Goal: Task Accomplishment & Management: Complete application form

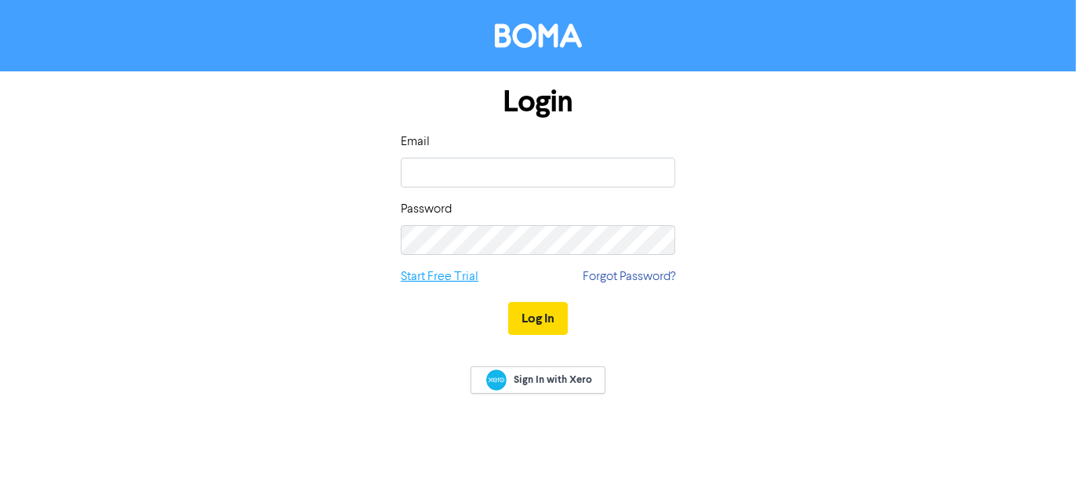
click at [458, 279] on link "Start Free Trial" at bounding box center [440, 276] width 78 height 19
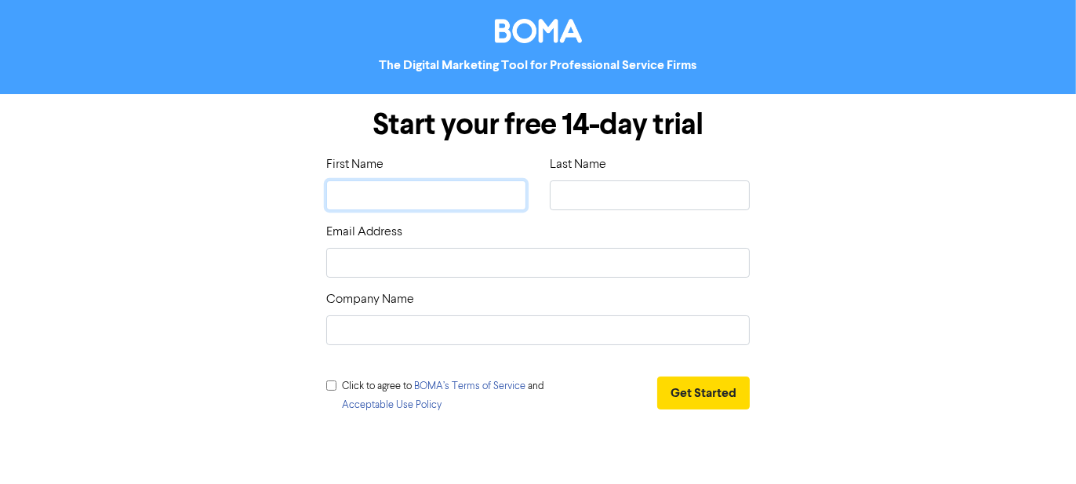
click at [443, 193] on input "text" at bounding box center [426, 195] width 200 height 30
type input "[PERSON_NAME]"
type input "Djakovic"
type input "Bond Bookkeeping Solutions"
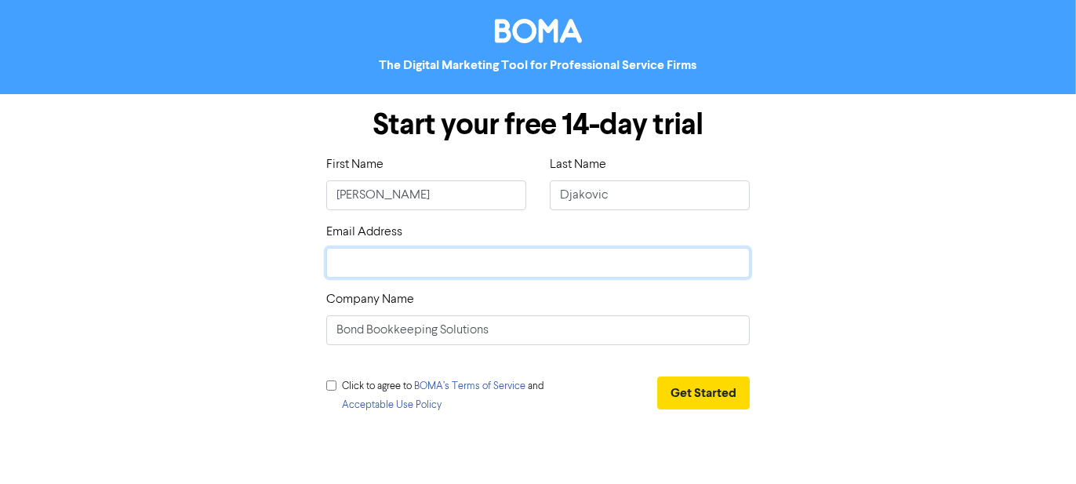
click at [445, 266] on input "email" at bounding box center [537, 263] width 423 height 30
type input "[EMAIL_ADDRESS][DOMAIN_NAME]"
click at [383, 388] on span "Click to agree to BOMA’s Terms of Service and Acceptable Use Policy" at bounding box center [443, 395] width 202 height 29
click at [333, 383] on input "checkbox" at bounding box center [331, 385] width 10 height 10
checkbox input "true"
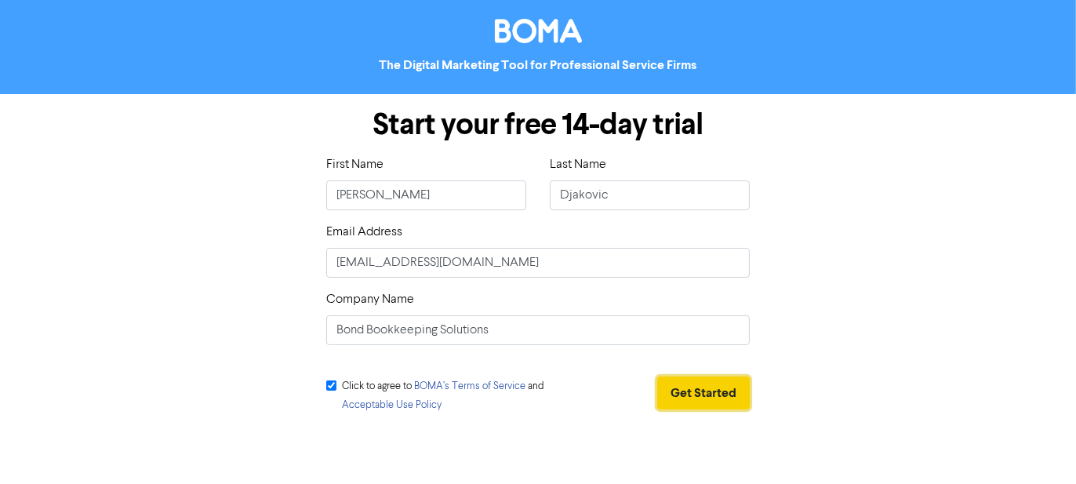
click at [680, 389] on button "Get Started" at bounding box center [703, 392] width 93 height 33
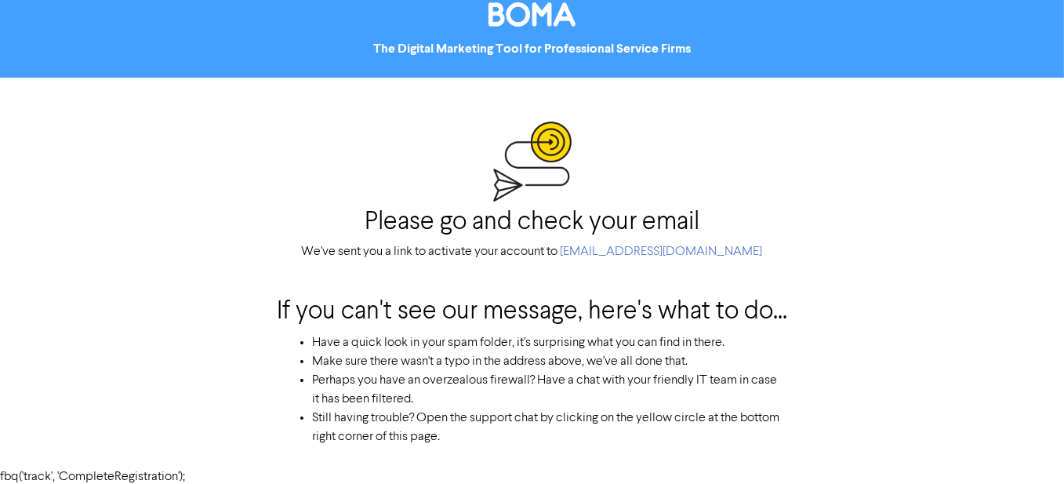
scroll to position [19, 0]
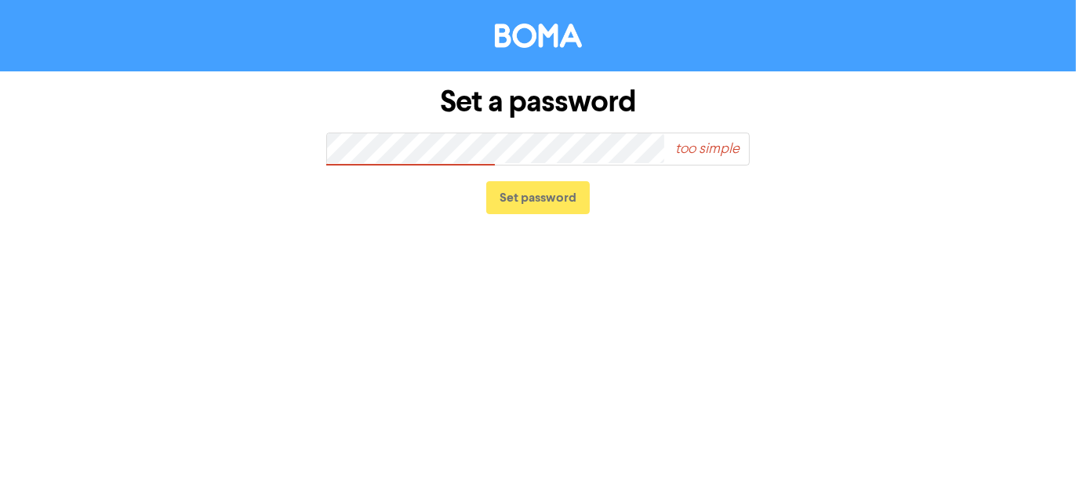
click at [232, 150] on div "Set a password too simple Set password" at bounding box center [538, 150] width 894 height 158
click at [109, 167] on div "Set a password too simple Set password" at bounding box center [538, 150] width 894 height 158
click at [698, 147] on span "too simple" at bounding box center [686, 149] width 126 height 36
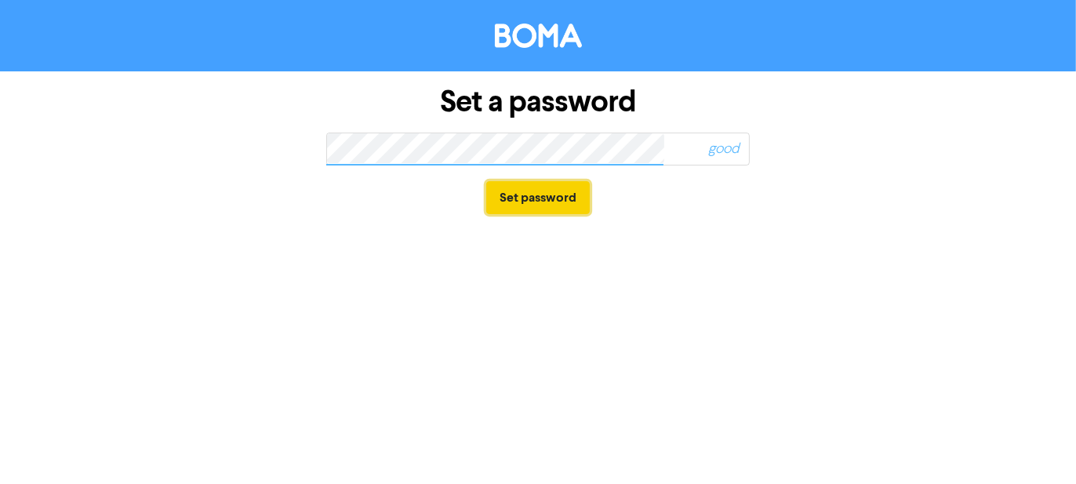
click at [536, 201] on button "Set password" at bounding box center [538, 197] width 104 height 33
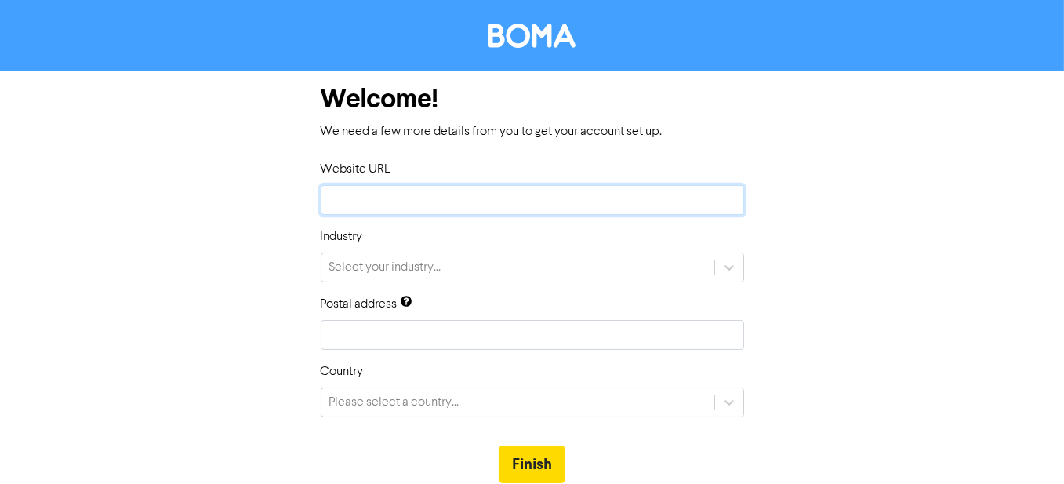
click at [412, 206] on input "text" at bounding box center [532, 200] width 423 height 30
type input "b"
type input "bo"
type input "bon"
type input "bond"
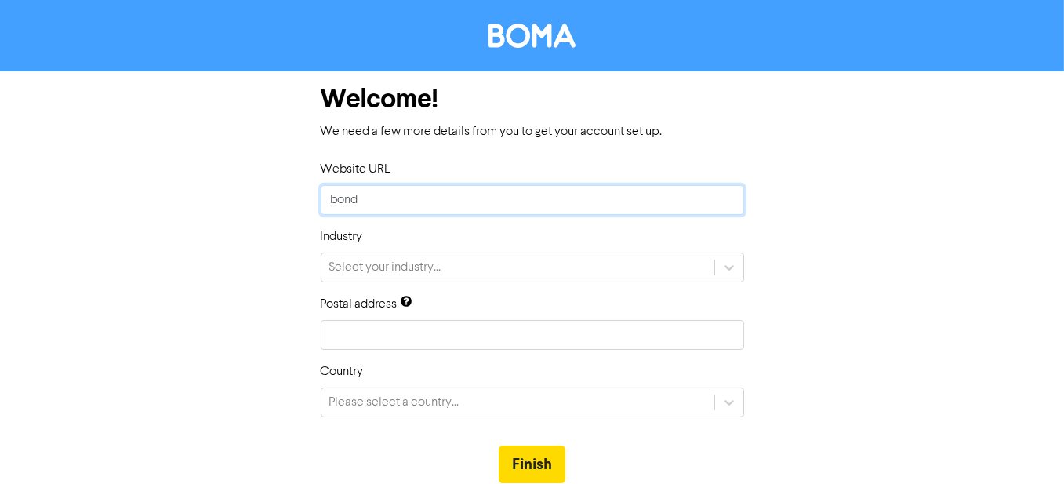
type input "bondb"
type input "bondbo"
type input "bondboo"
type input "bondbook"
type input "bondbookk"
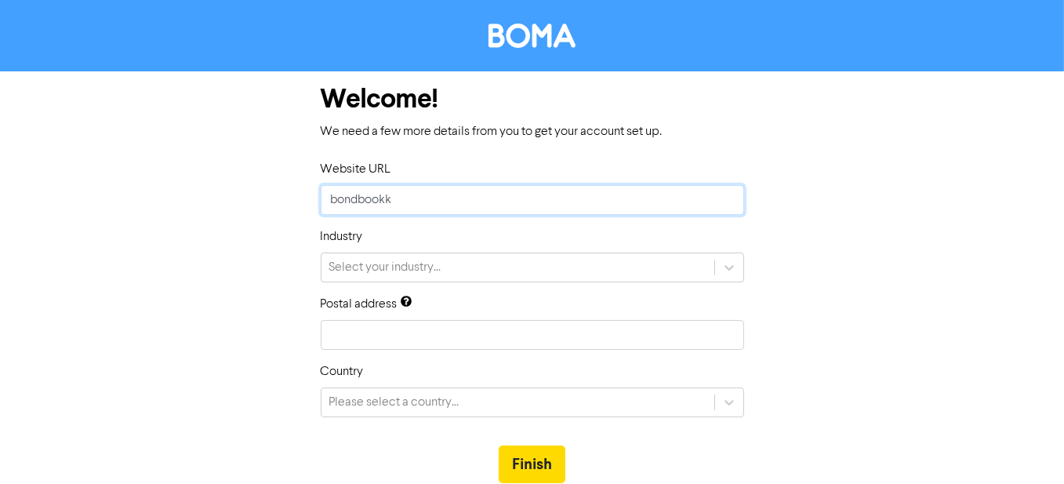
type input "bondbookke"
type input "bondbookkee"
type input "bondbookkeep"
type input "bondbookkeepi"
type input "bondbookkeepin"
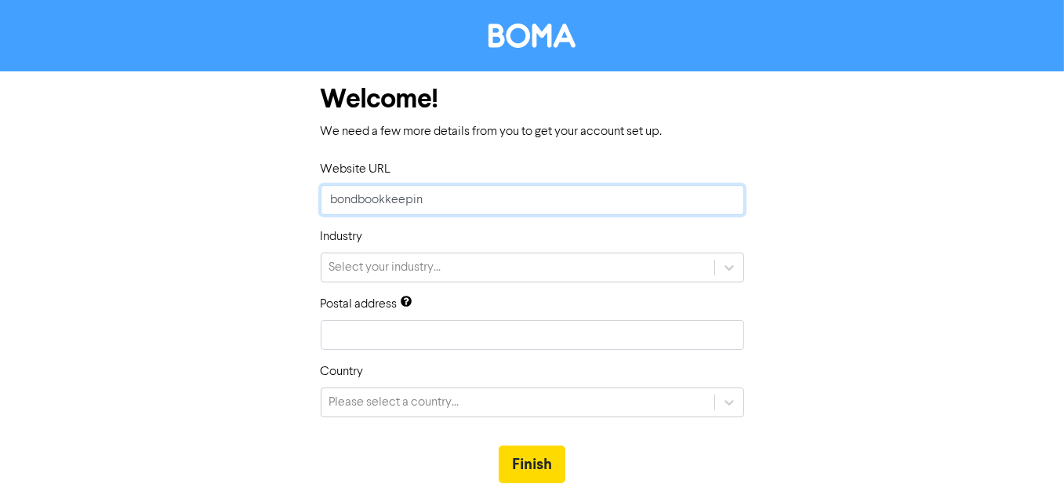
type input "bondbookkeeping"
type input "bondbookkeepings"
type input "bondbookkeepingso"
type input "bondbookkeepingsol"
type input "bondbookkeepingsolu"
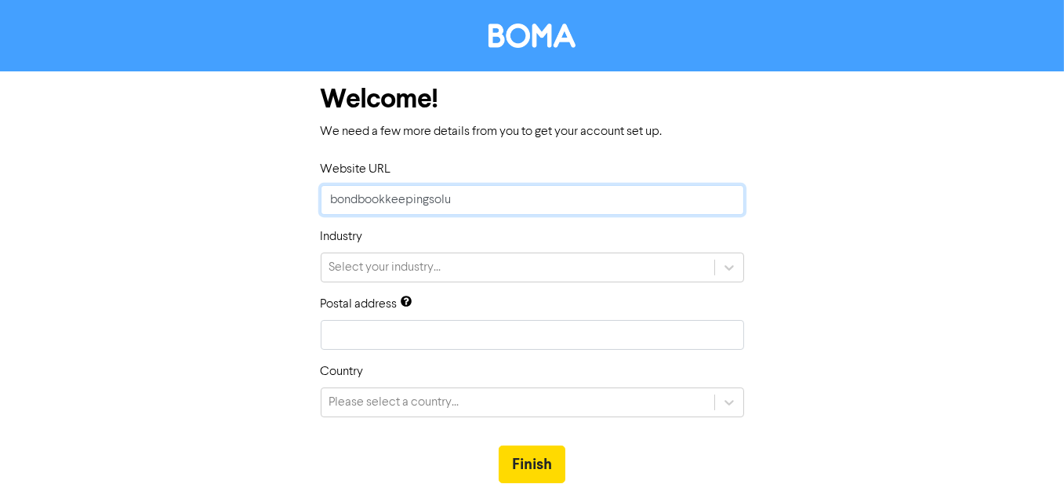
type input "bondbookkeepingsolut"
type input "bondbookkeepingsoluti"
type input "bondbookkeepingsolutio"
type input "bondbookkeepingsolution"
type input "bondbookkeepingsolutions"
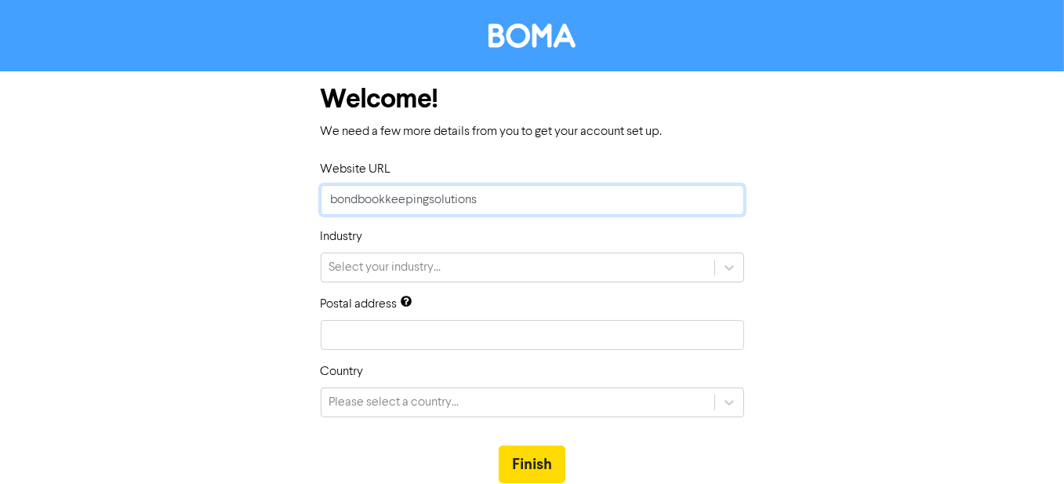
type input "bondbookkeepingsolutions."
type input "bondbookkeepingsolutions.c"
type input "[DOMAIN_NAME]"
type input "[DOMAIN_NAME]."
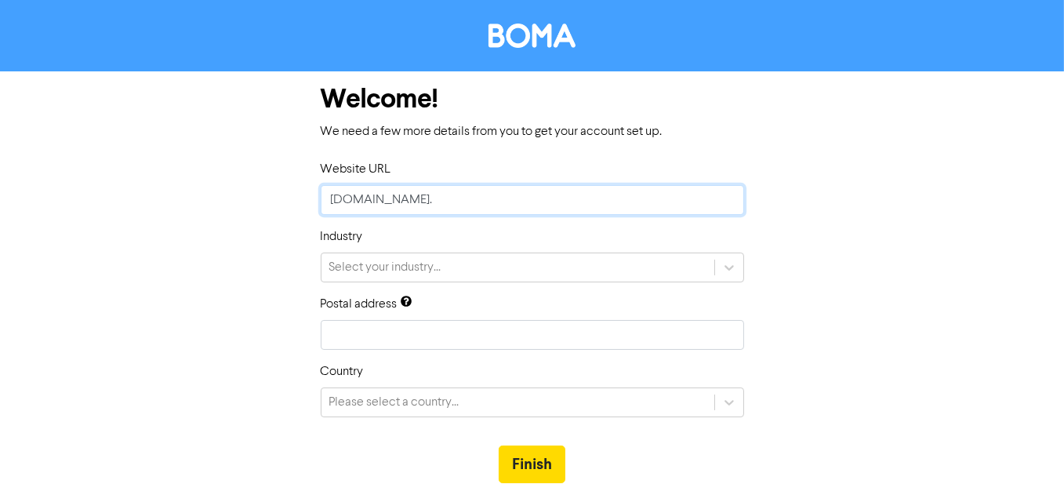
type input "bondbookkeepingsolutions.com.a"
type input "[DOMAIN_NAME]"
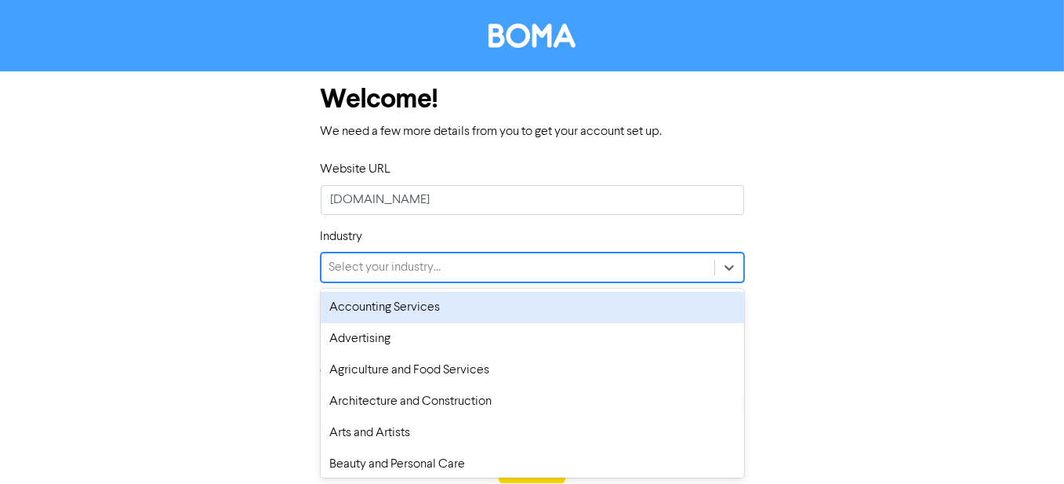
scroll to position [13, 0]
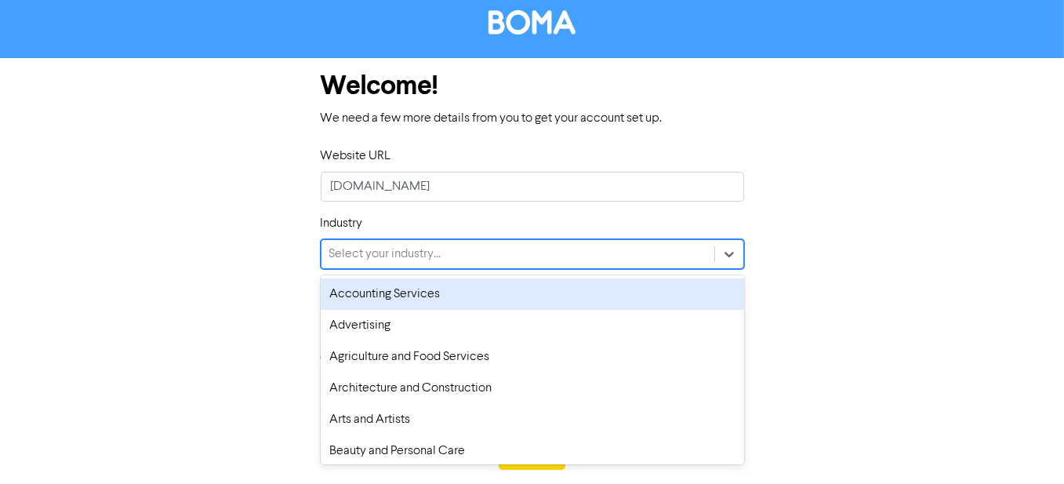
click at [489, 264] on div "Select your industry..." at bounding box center [518, 254] width 393 height 28
click at [471, 301] on div "Accounting Services" at bounding box center [532, 293] width 423 height 31
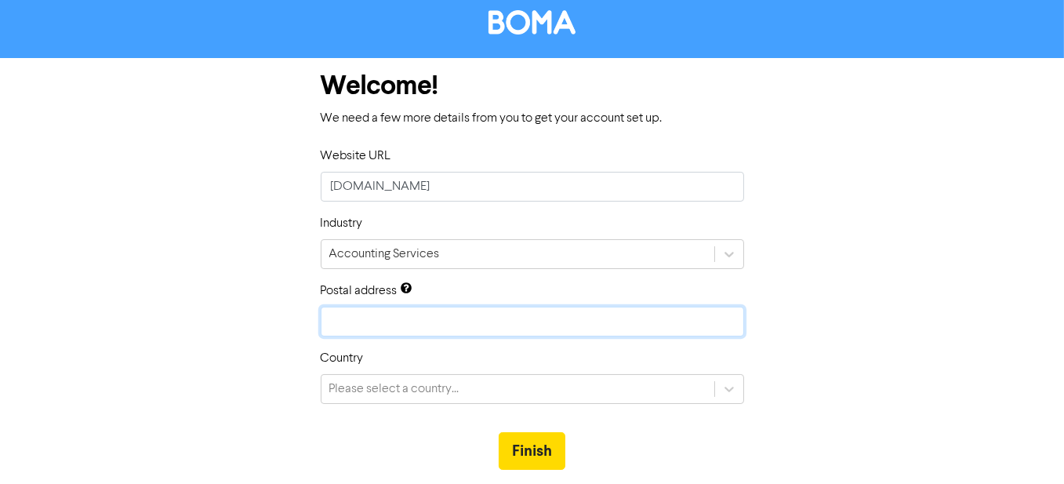
click at [469, 320] on input "text" at bounding box center [532, 322] width 423 height 30
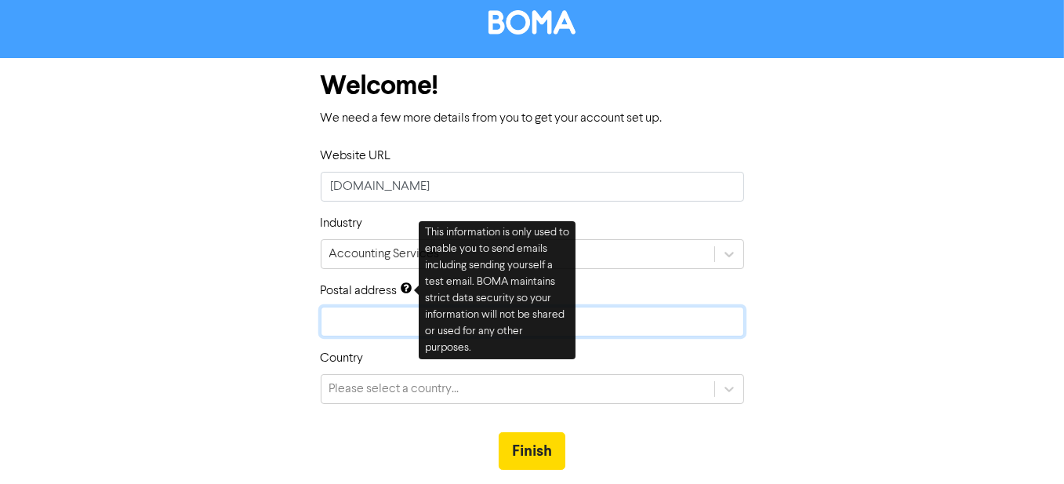
click at [387, 313] on input "text" at bounding box center [532, 322] width 423 height 30
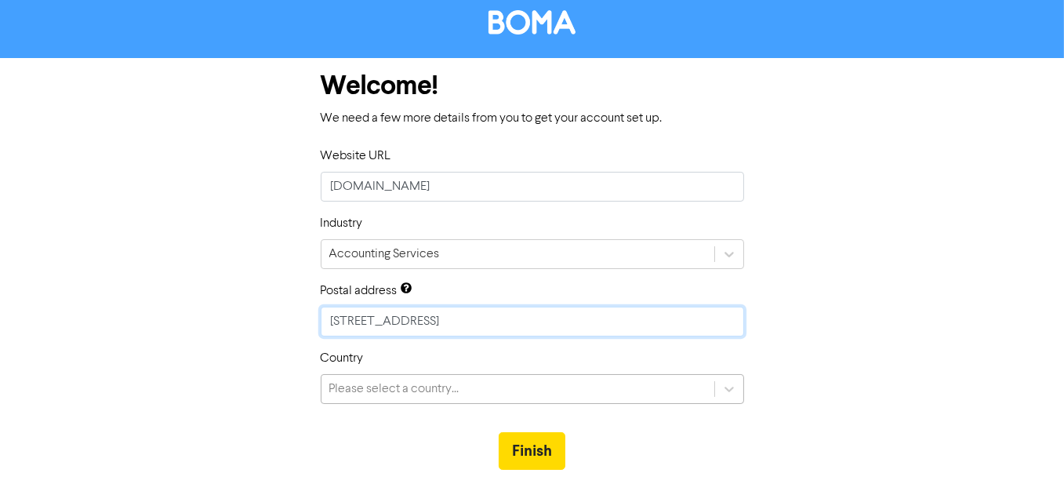
type input "[STREET_ADDRESS]"
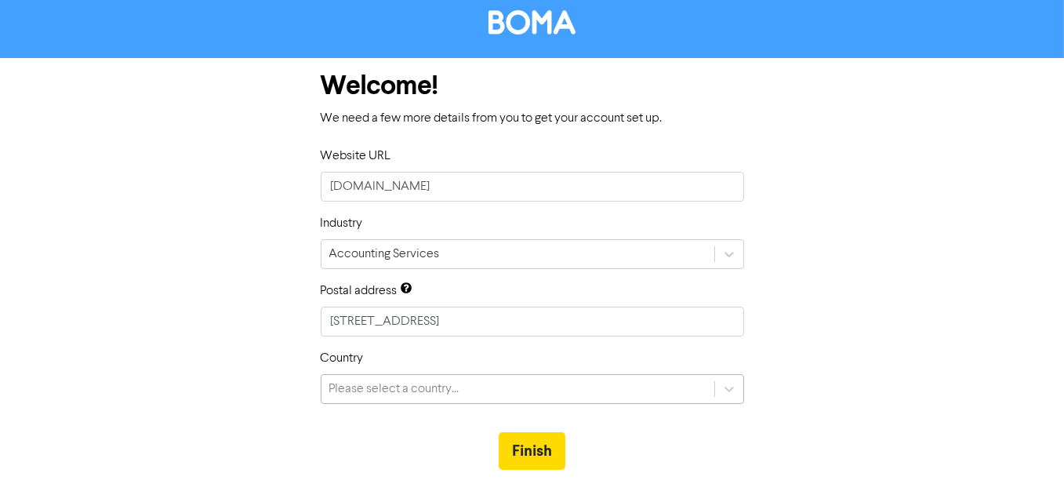
scroll to position [174, 0]
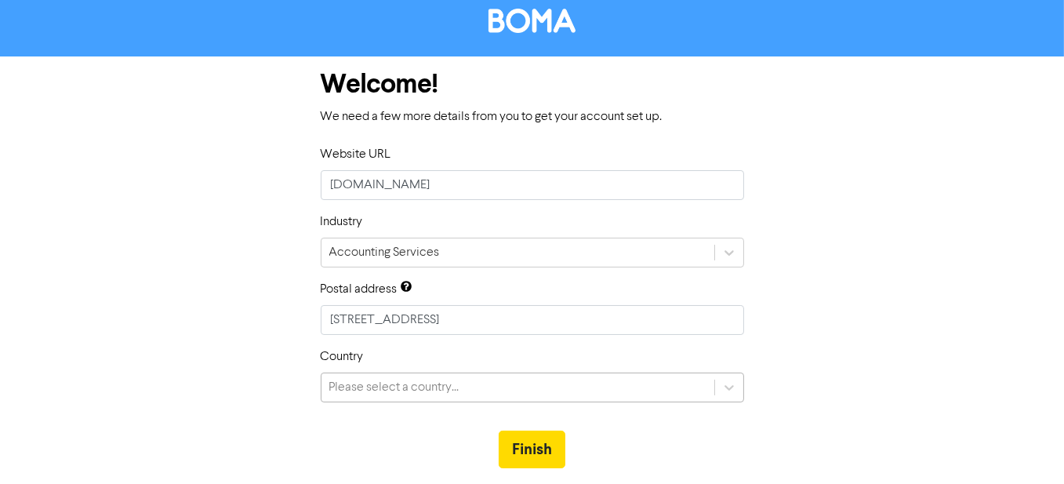
click at [439, 389] on div "Please select a country..." at bounding box center [532, 387] width 423 height 30
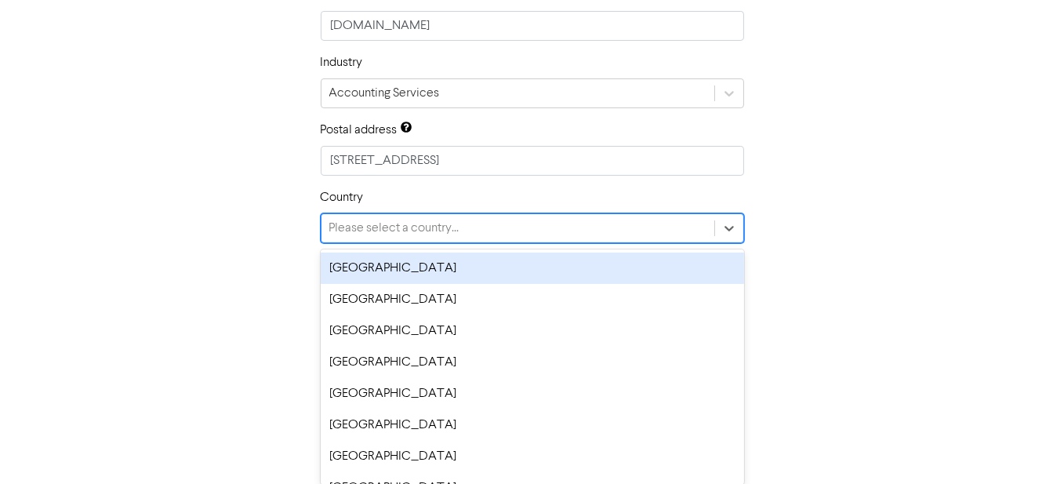
click at [412, 262] on div "[GEOGRAPHIC_DATA]" at bounding box center [532, 268] width 423 height 31
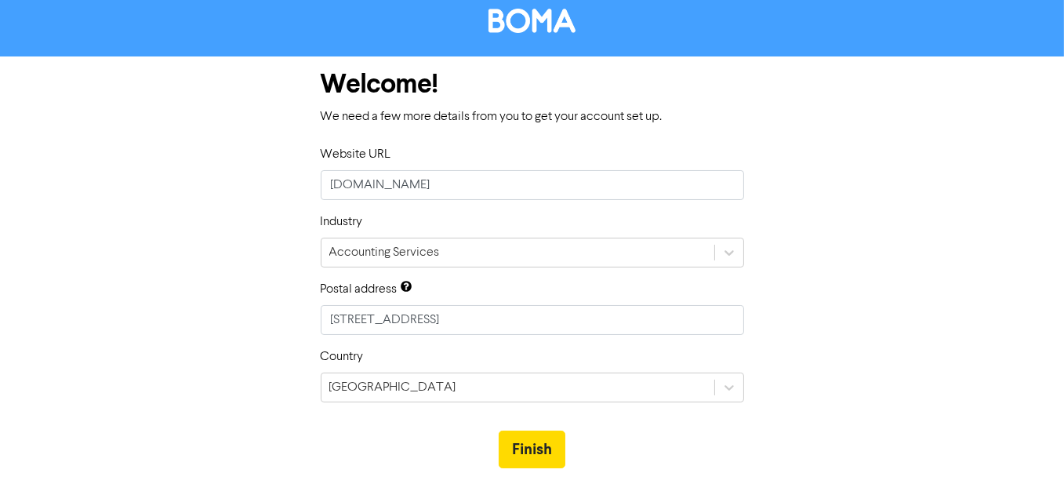
scroll to position [13, 0]
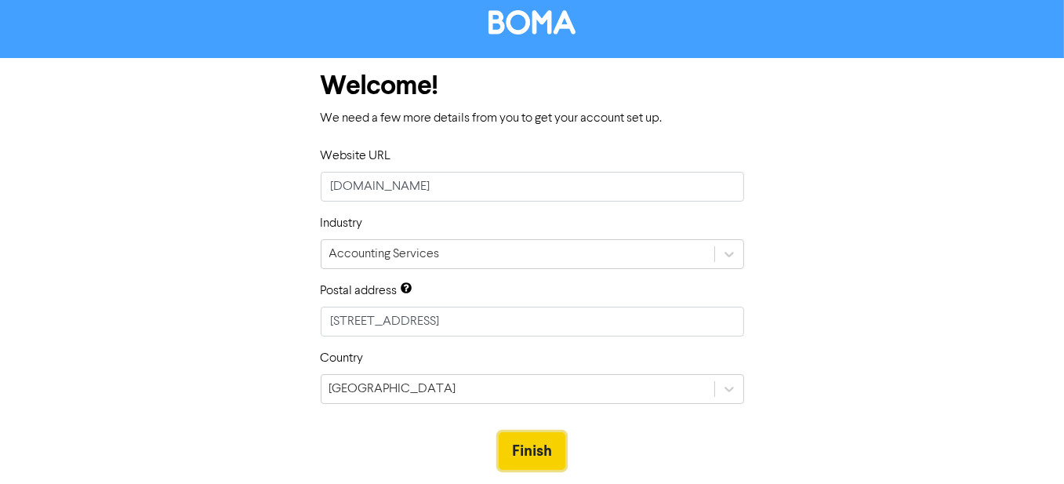
click at [540, 454] on button "Finish" at bounding box center [532, 451] width 67 height 38
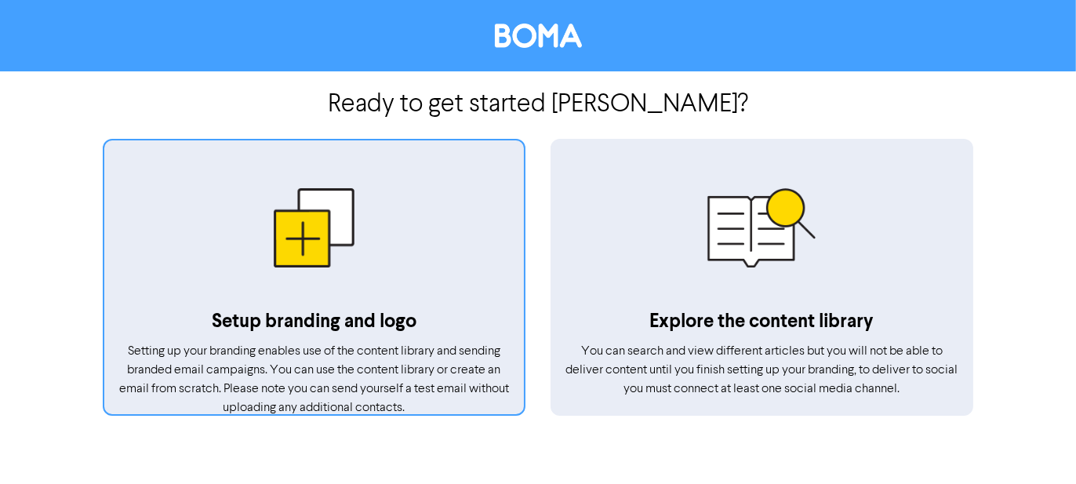
click at [300, 303] on div at bounding box center [314, 228] width 420 height 158
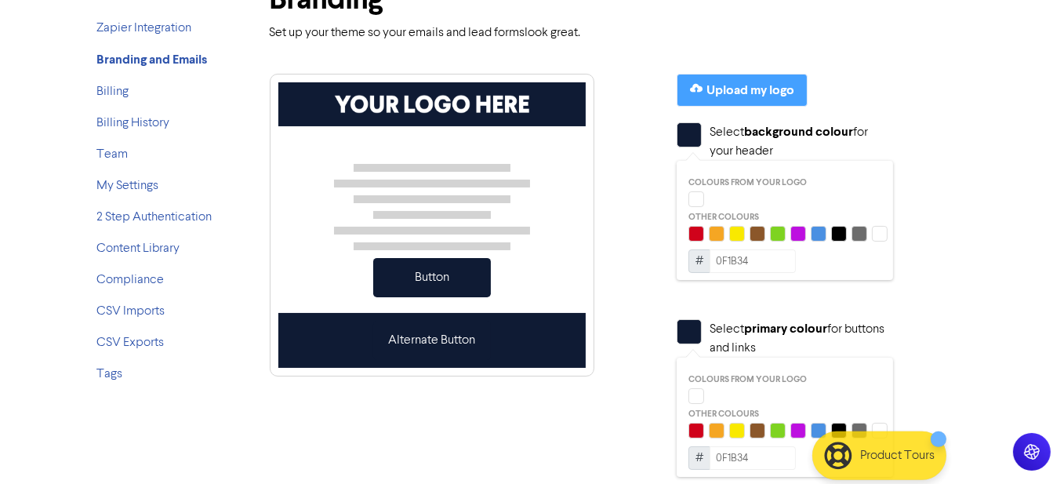
scroll to position [157, 0]
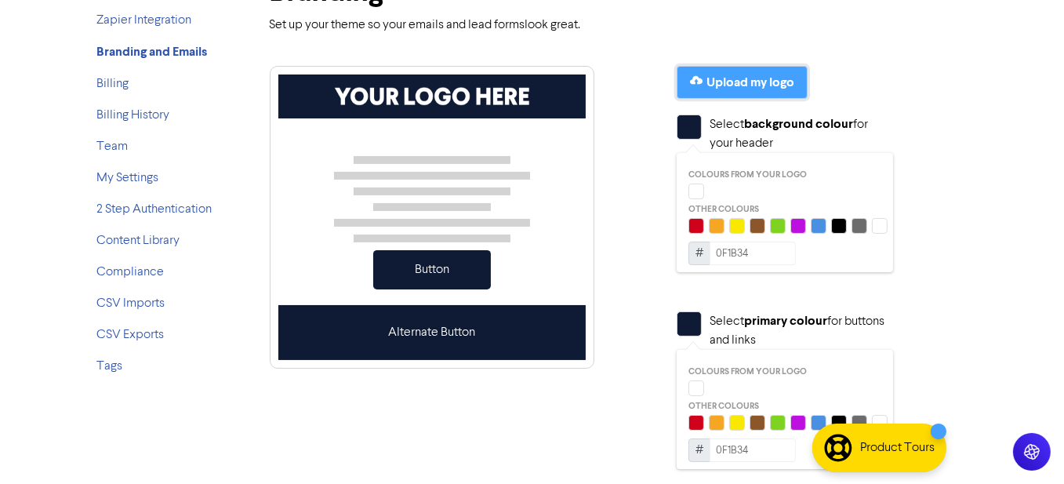
click at [726, 73] on div "Upload my logo" at bounding box center [751, 82] width 88 height 19
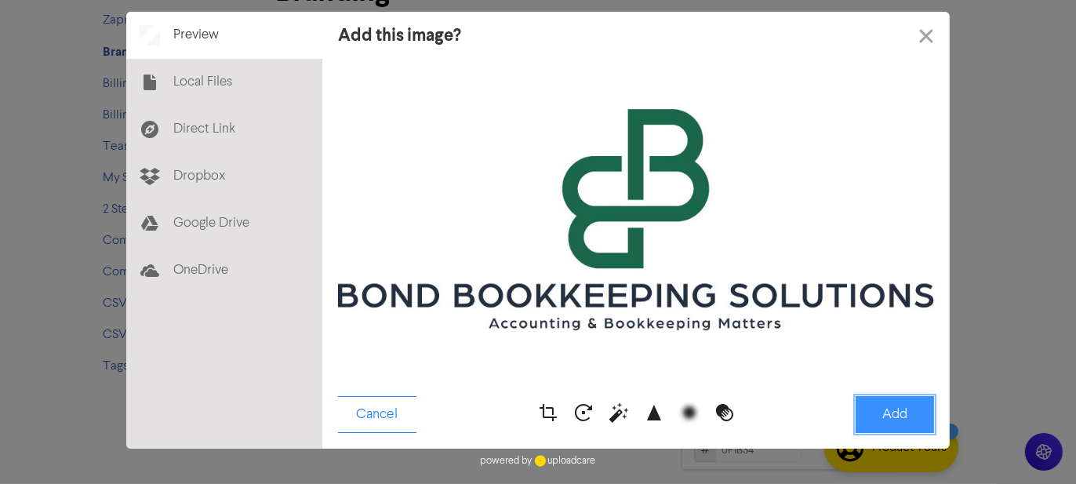
click at [903, 419] on button "Add" at bounding box center [895, 414] width 78 height 37
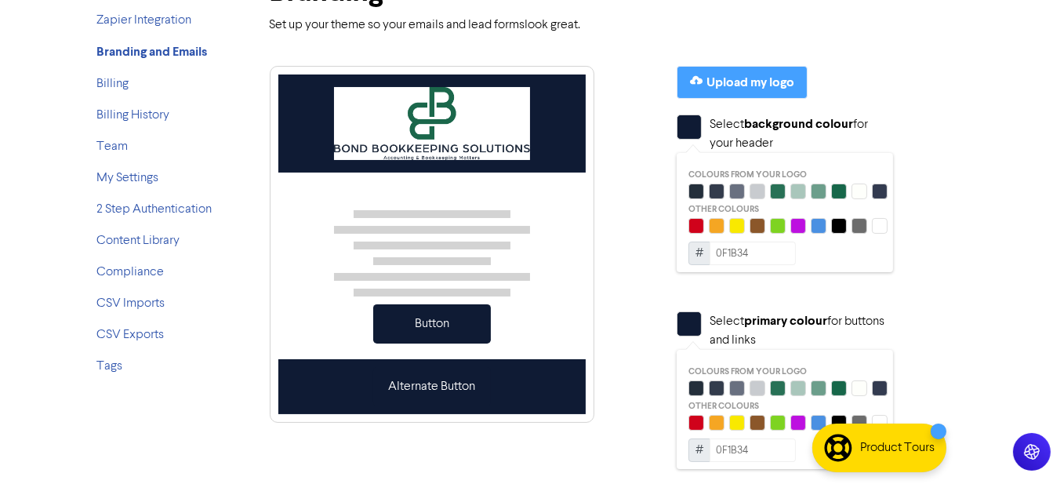
click at [838, 190] on div at bounding box center [839, 192] width 16 height 16
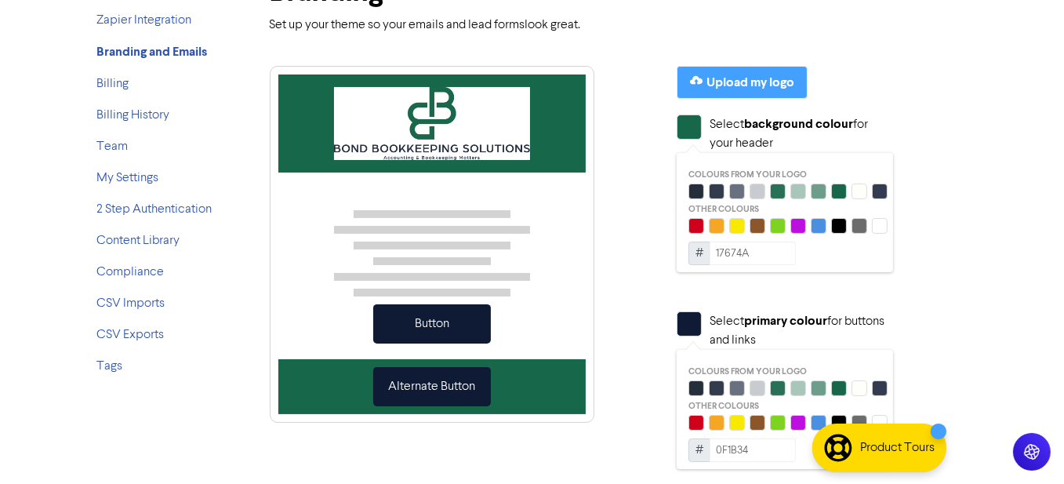
click at [797, 192] on div at bounding box center [798, 192] width 16 height 16
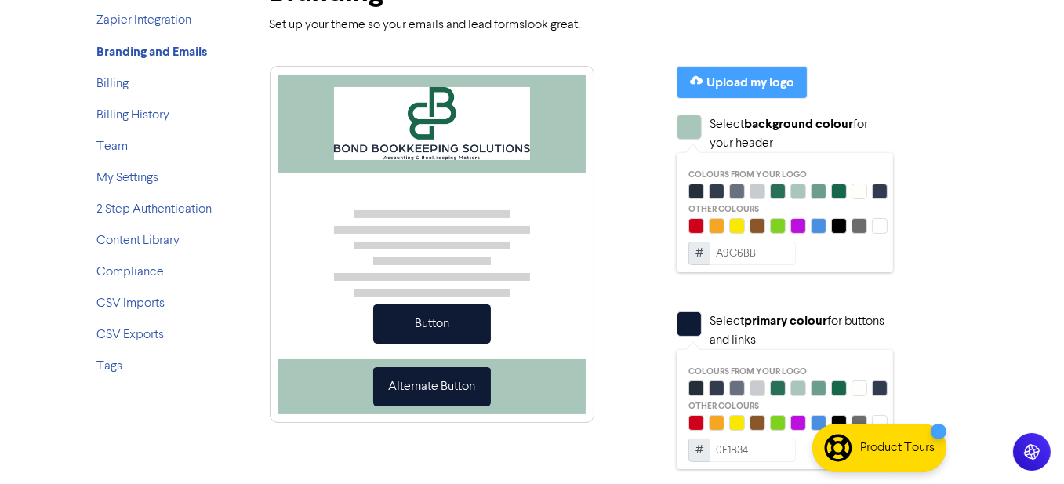
click at [779, 191] on div at bounding box center [778, 192] width 16 height 16
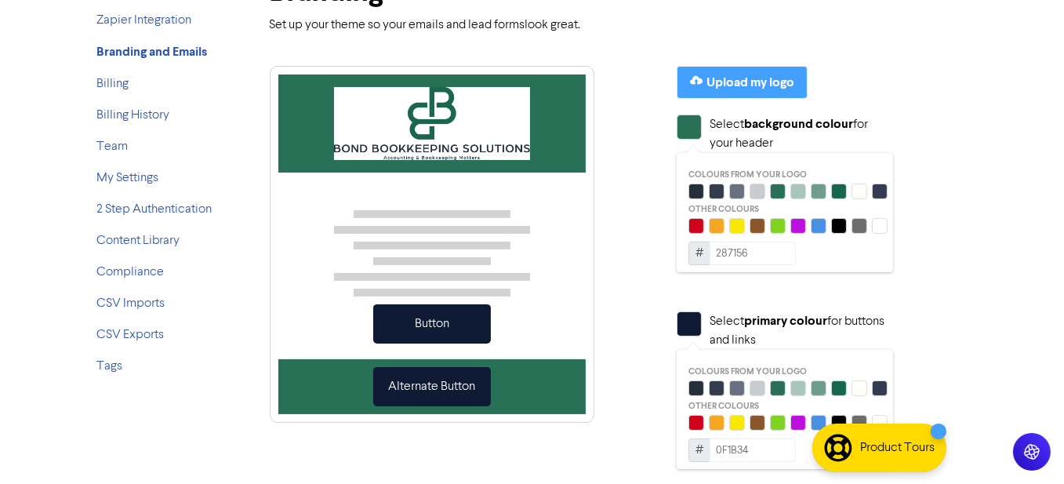
click at [821, 193] on div at bounding box center [819, 192] width 16 height 16
type input "6C9E8B"
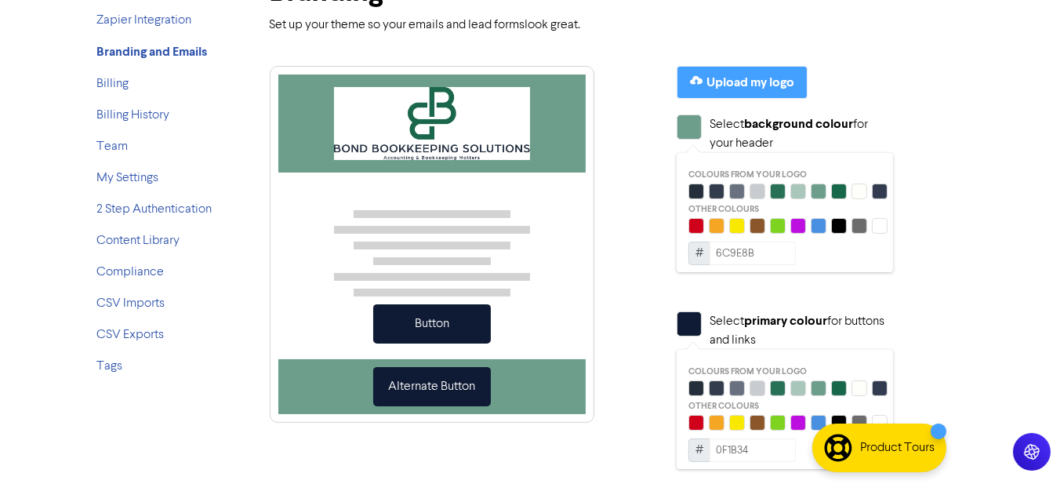
click at [839, 385] on div at bounding box center [839, 388] width 16 height 16
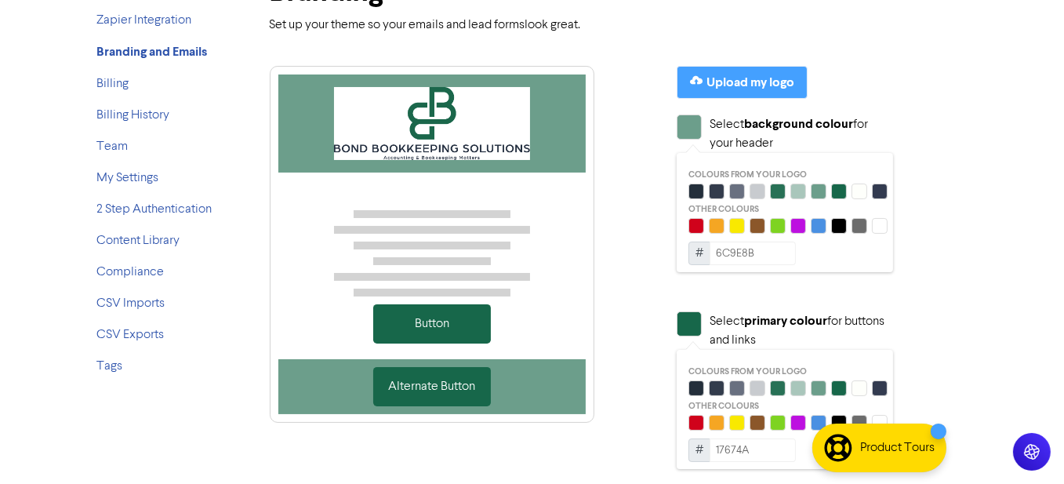
click at [796, 383] on div at bounding box center [798, 388] width 16 height 16
type input "A9C6BB"
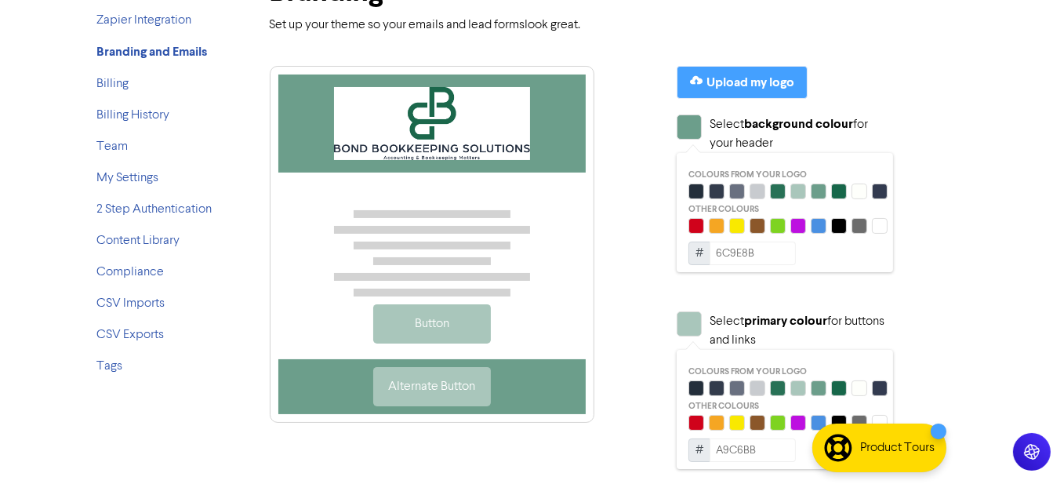
click at [798, 189] on div at bounding box center [798, 192] width 16 height 16
type input "A9C6BB"
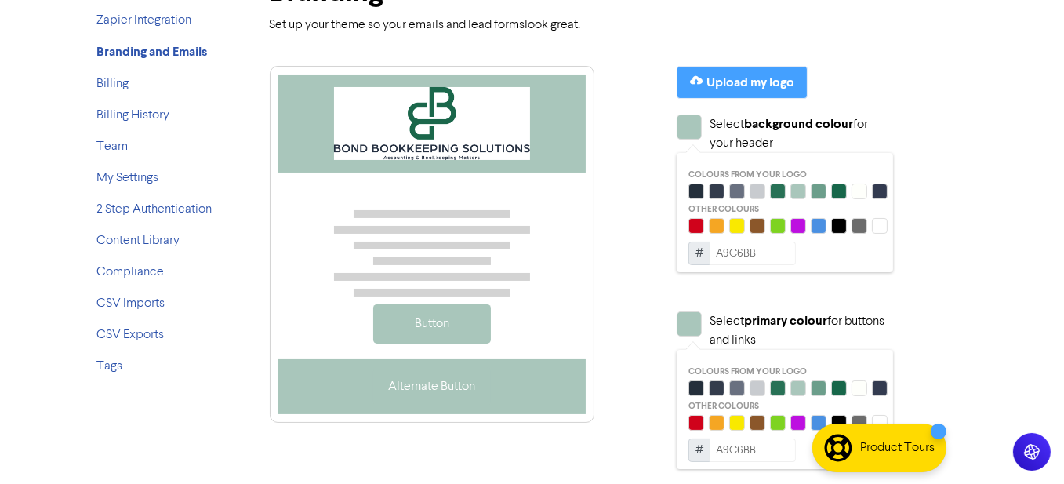
click at [842, 387] on div at bounding box center [839, 388] width 16 height 16
type input "17674A"
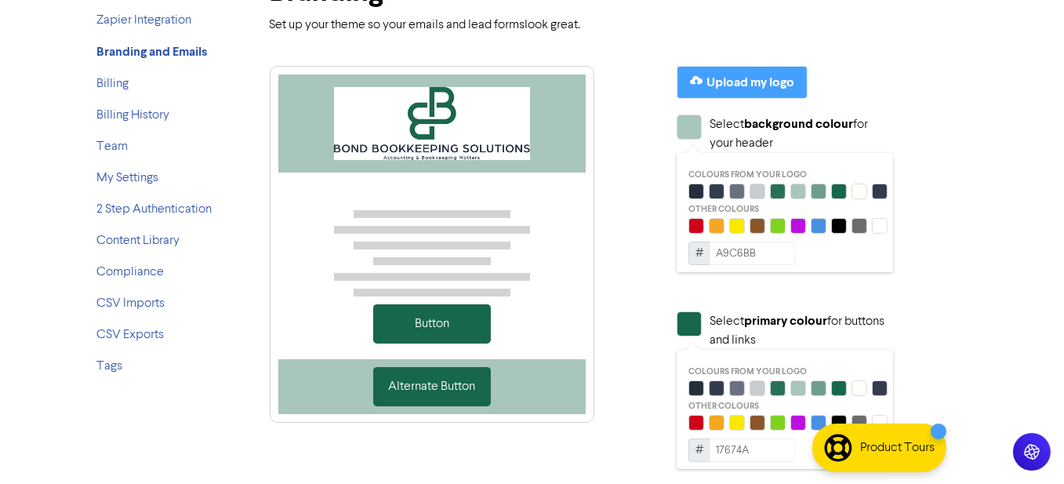
scroll to position [627, 0]
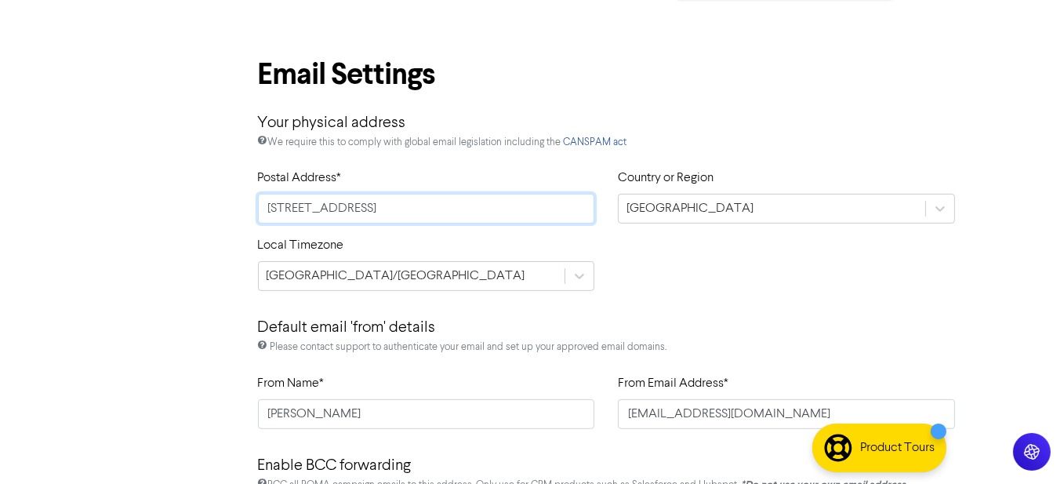
click at [488, 208] on input "[STREET_ADDRESS]" at bounding box center [426, 209] width 337 height 30
type input "[STREET_ADDRESS]"
click at [474, 278] on div "[GEOGRAPHIC_DATA]/[GEOGRAPHIC_DATA]" at bounding box center [426, 276] width 337 height 30
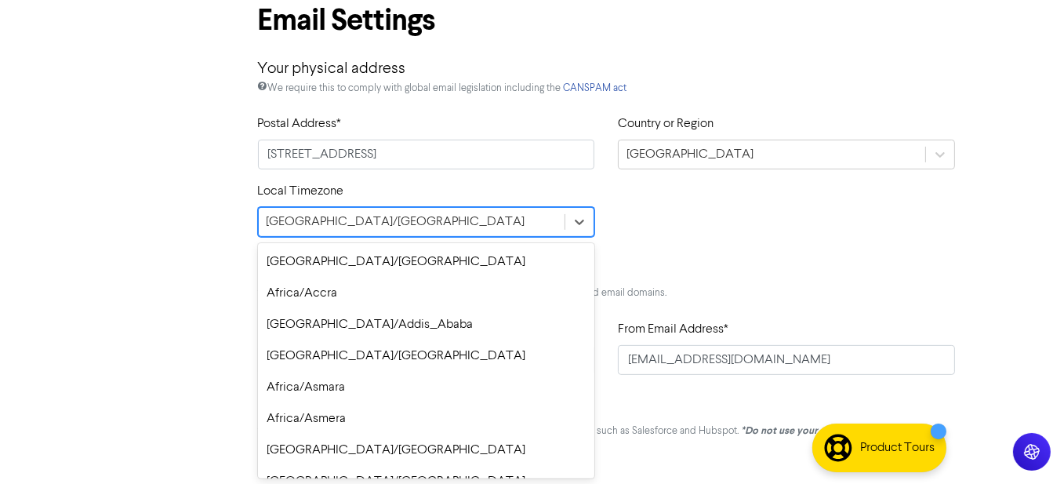
scroll to position [11224, 0]
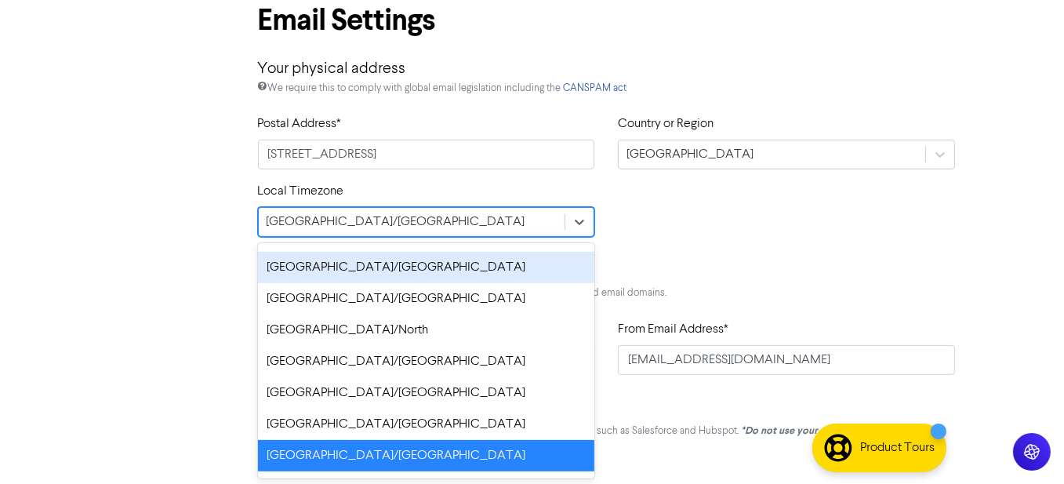
click at [423, 262] on div "[GEOGRAPHIC_DATA]/[GEOGRAPHIC_DATA]" at bounding box center [426, 267] width 337 height 31
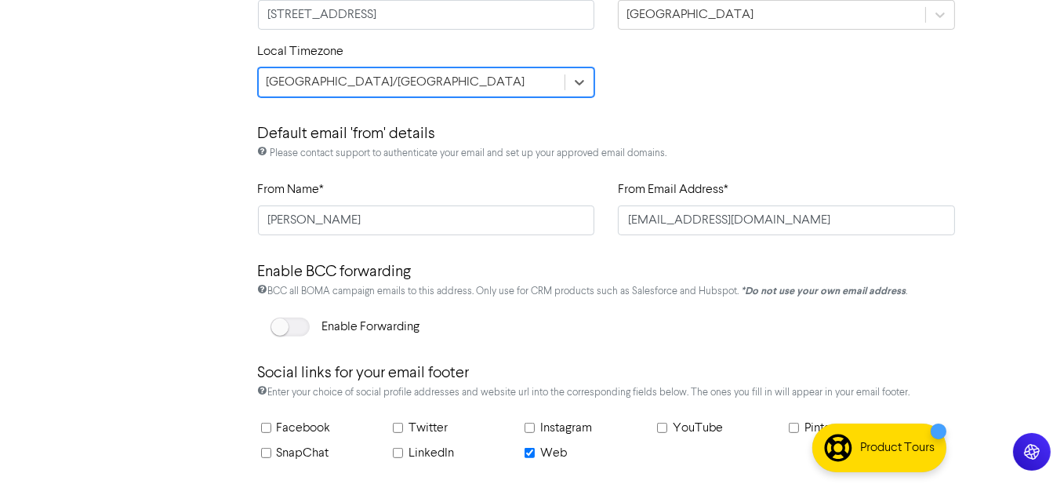
scroll to position [917, 0]
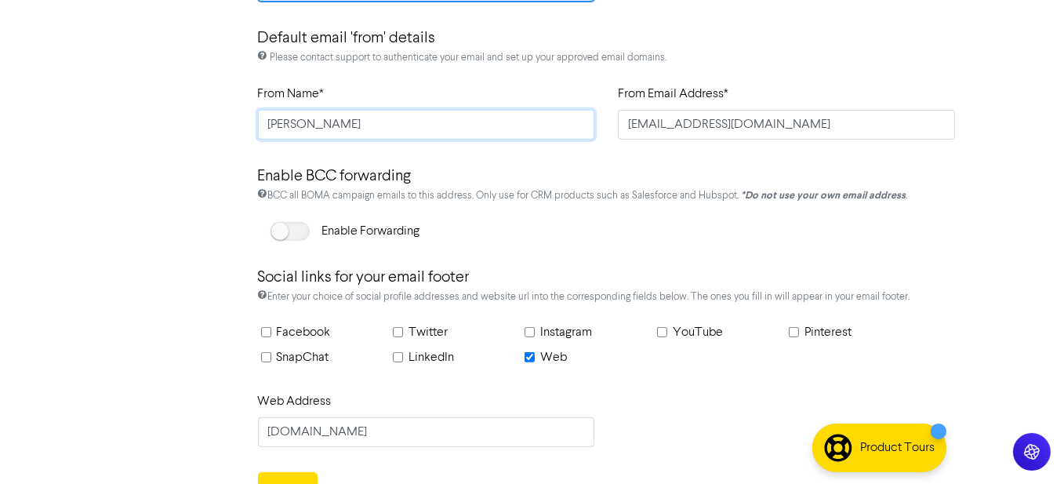
click at [320, 117] on input "[PERSON_NAME]" at bounding box center [426, 125] width 337 height 30
click at [263, 53] on icon at bounding box center [263, 58] width 10 height 10
click at [449, 117] on input "[PERSON_NAME]" at bounding box center [426, 125] width 337 height 30
click at [265, 329] on input "Facebook" at bounding box center [266, 332] width 10 height 10
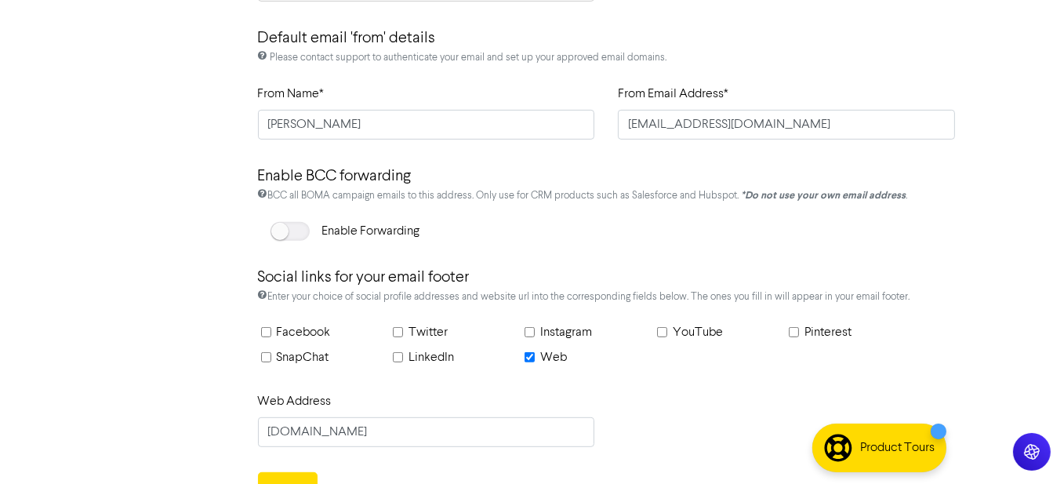
checkbox input "true"
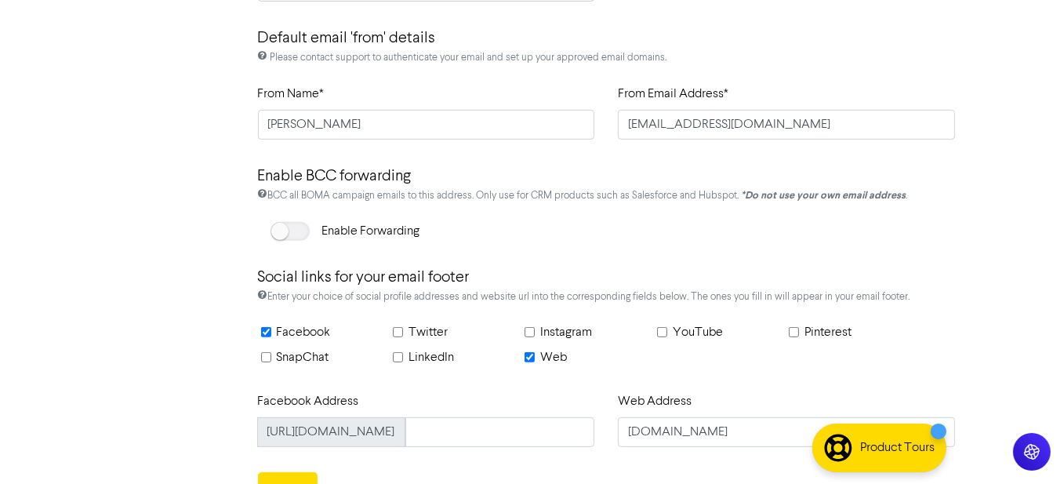
scroll to position [941, 0]
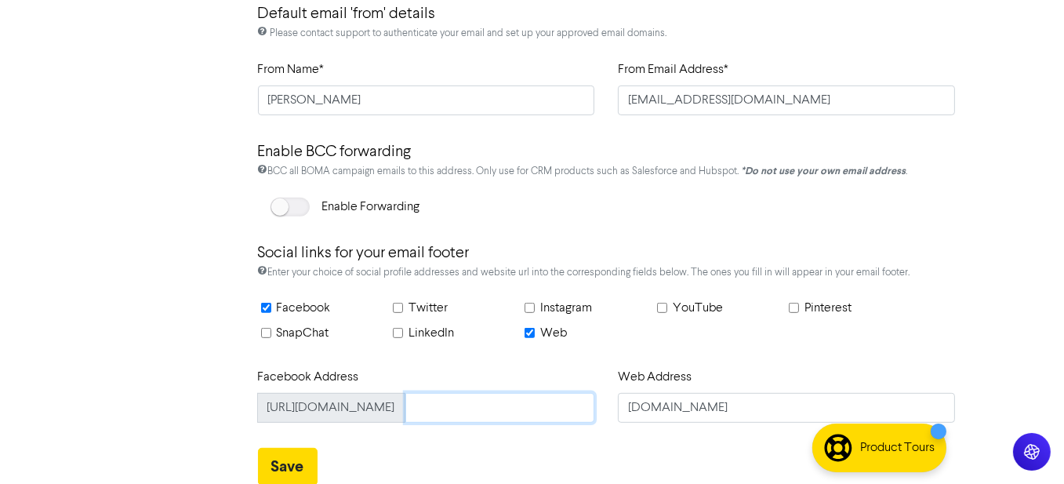
click at [535, 414] on input "text" at bounding box center [500, 408] width 190 height 30
paste input "[URL][DOMAIN_NAME][CREDIT_CARD_NUMBER]"
type input "[URL][DOMAIN_NAME][CREDIT_CARD_NUMBER]"
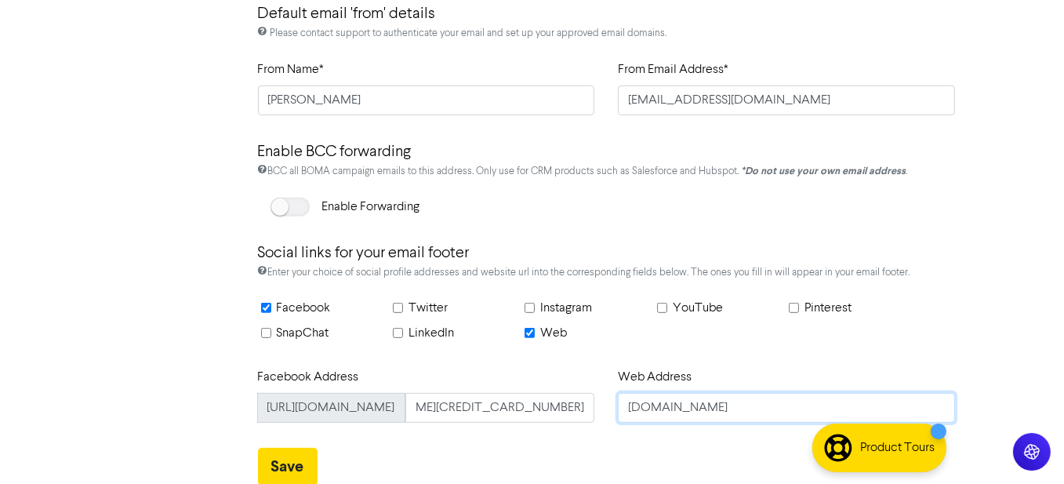
click at [627, 411] on input "[DOMAIN_NAME]" at bounding box center [786, 408] width 337 height 30
type input "[URL][DOMAIN_NAME]"
click at [629, 440] on div "Email Settings Your physical address We require this to comply with global emai…" at bounding box center [606, 111] width 721 height 749
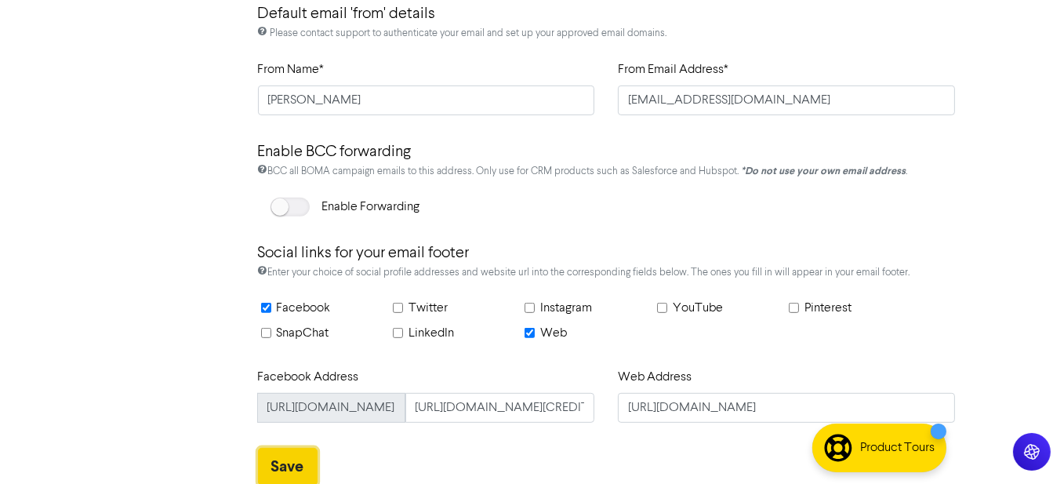
click at [289, 464] on button "Save" at bounding box center [288, 467] width 60 height 38
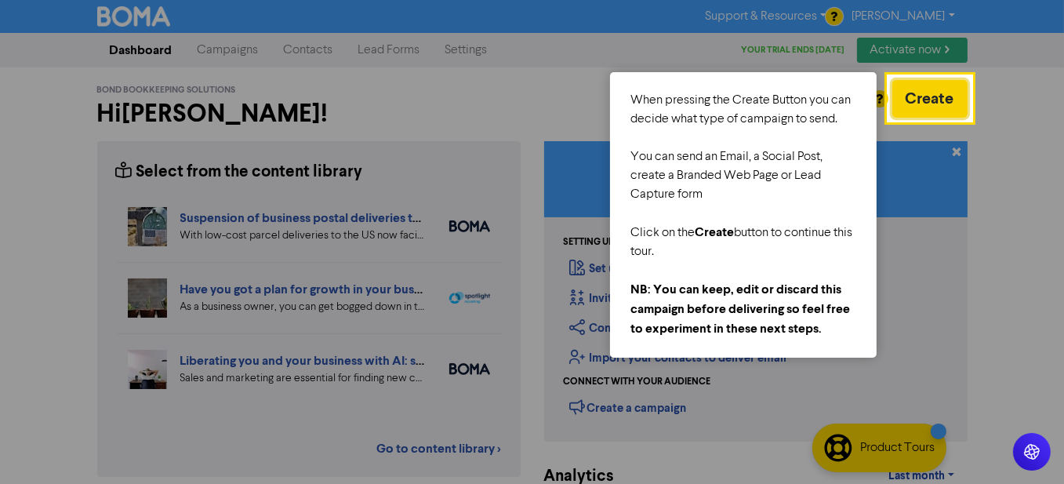
click at [925, 99] on button "Create" at bounding box center [929, 99] width 75 height 38
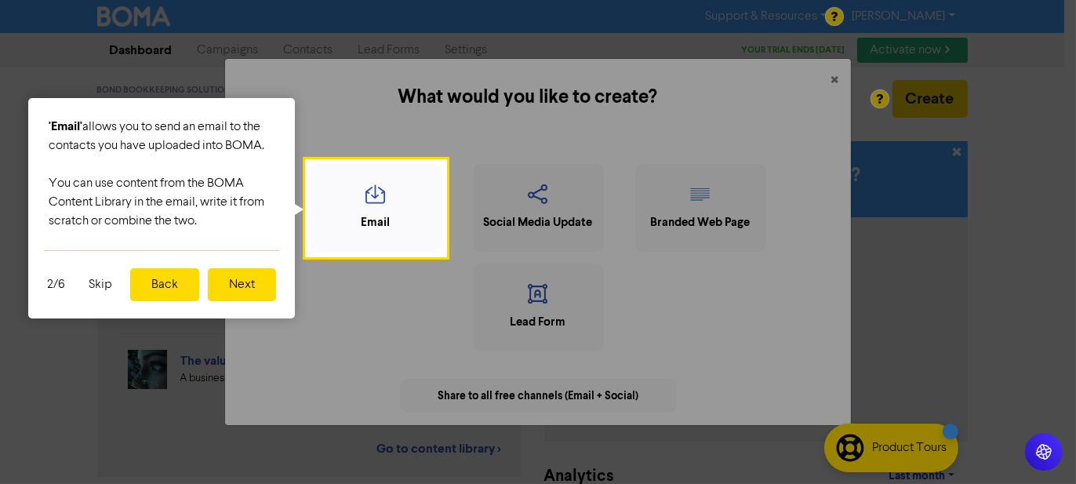
click at [247, 284] on button "Next" at bounding box center [242, 284] width 68 height 33
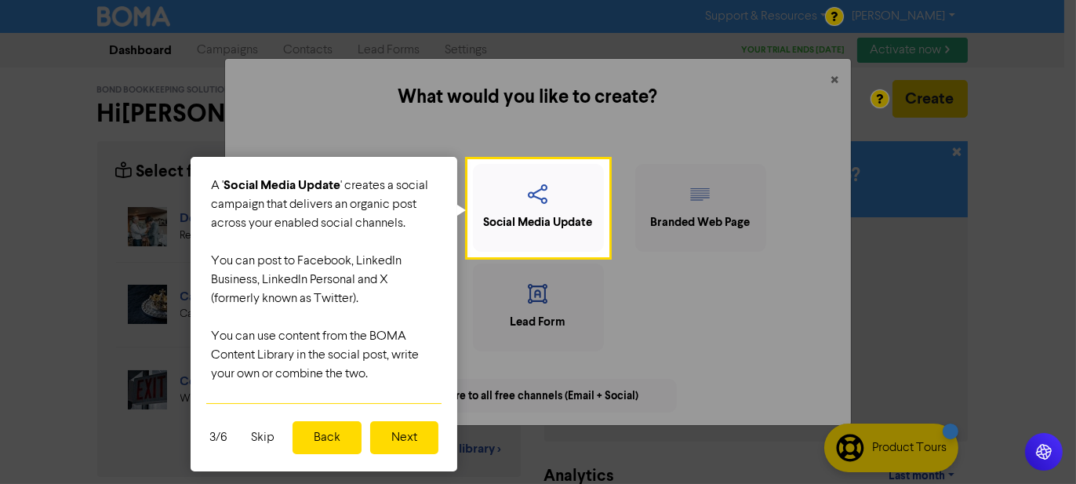
click at [398, 435] on button "Next" at bounding box center [404, 437] width 68 height 33
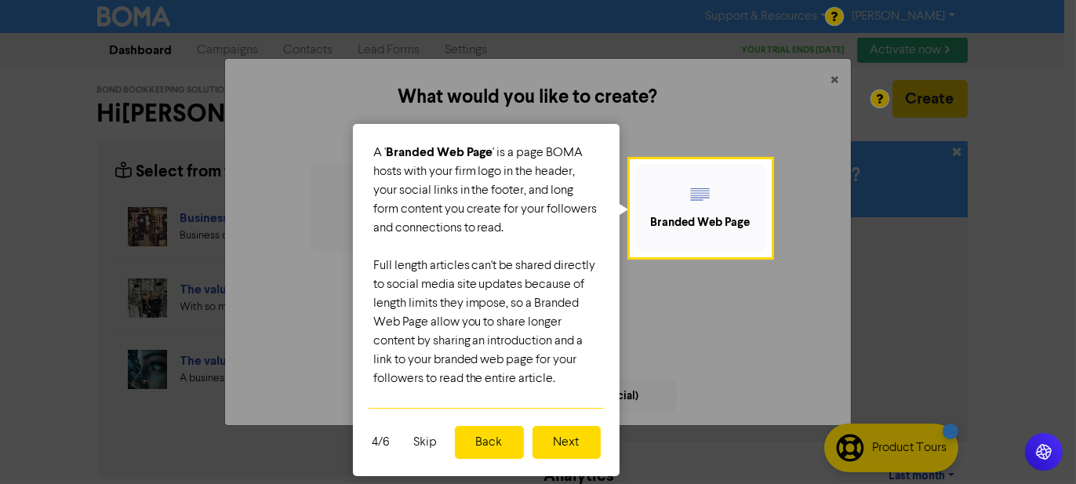
click at [570, 449] on button "Next" at bounding box center [566, 442] width 68 height 33
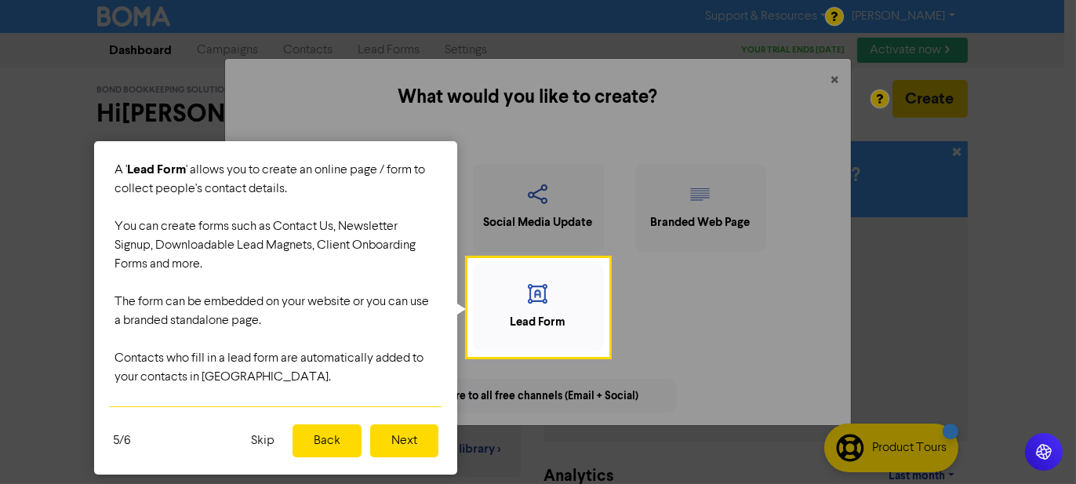
click at [399, 442] on button "Next" at bounding box center [404, 440] width 68 height 33
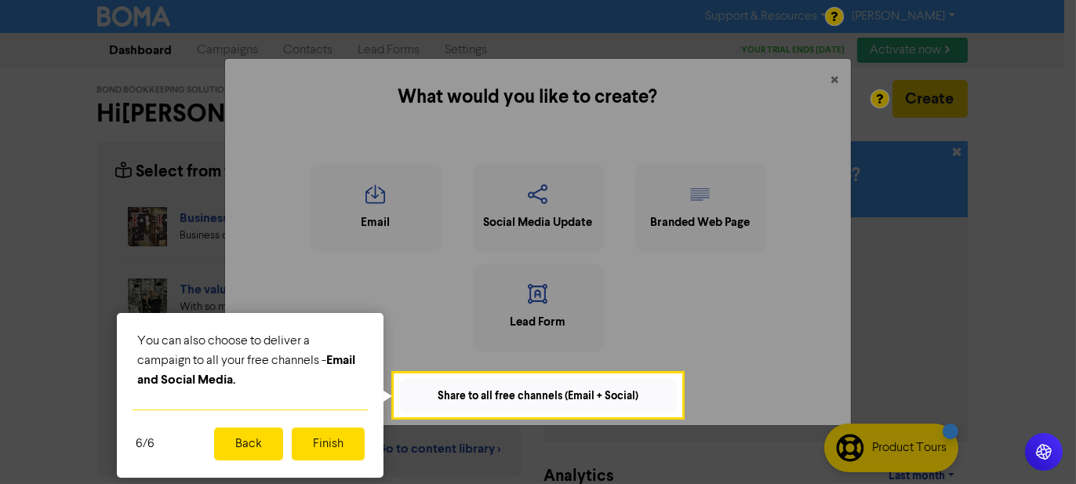
click at [317, 450] on button "Finish" at bounding box center [328, 443] width 73 height 33
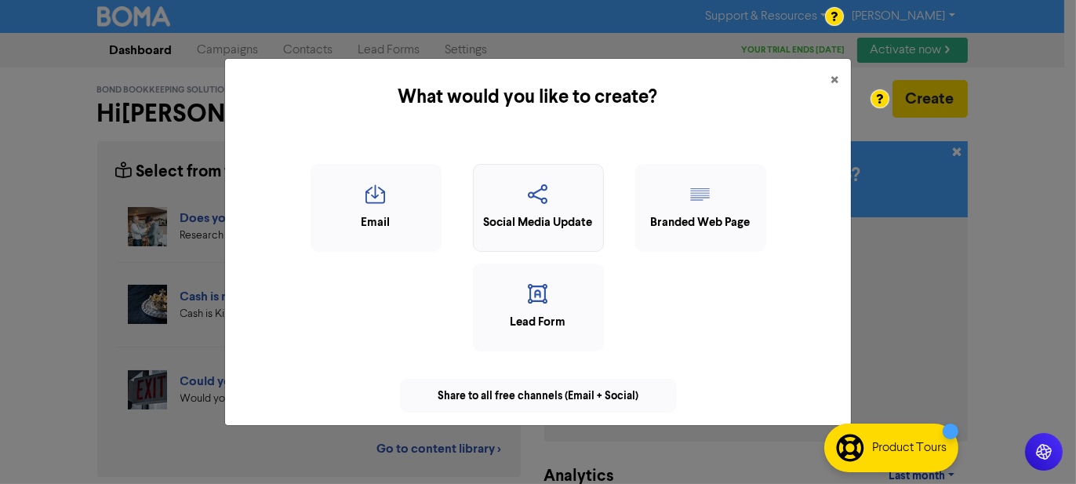
click at [518, 219] on div "Social Media Update" at bounding box center [538, 223] width 114 height 18
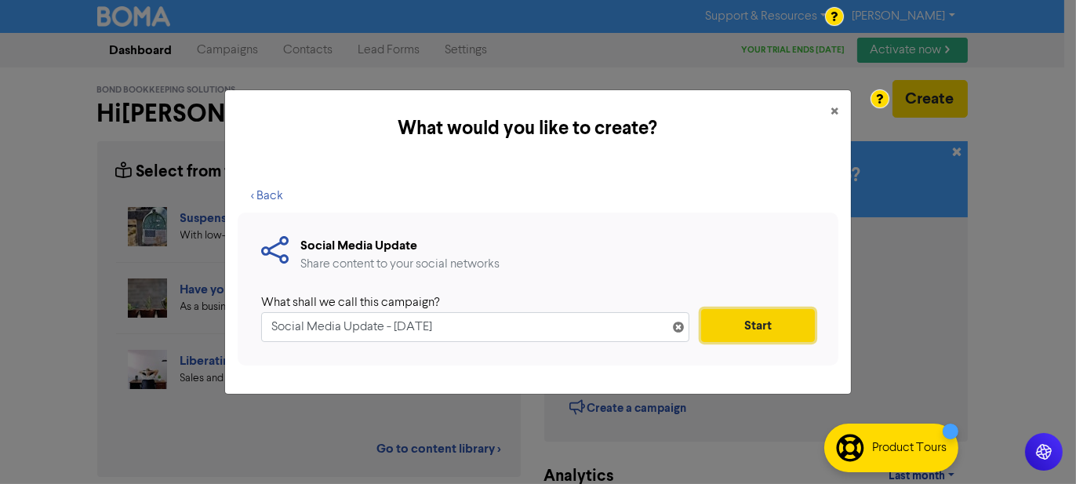
click at [761, 324] on button "Start" at bounding box center [758, 325] width 114 height 33
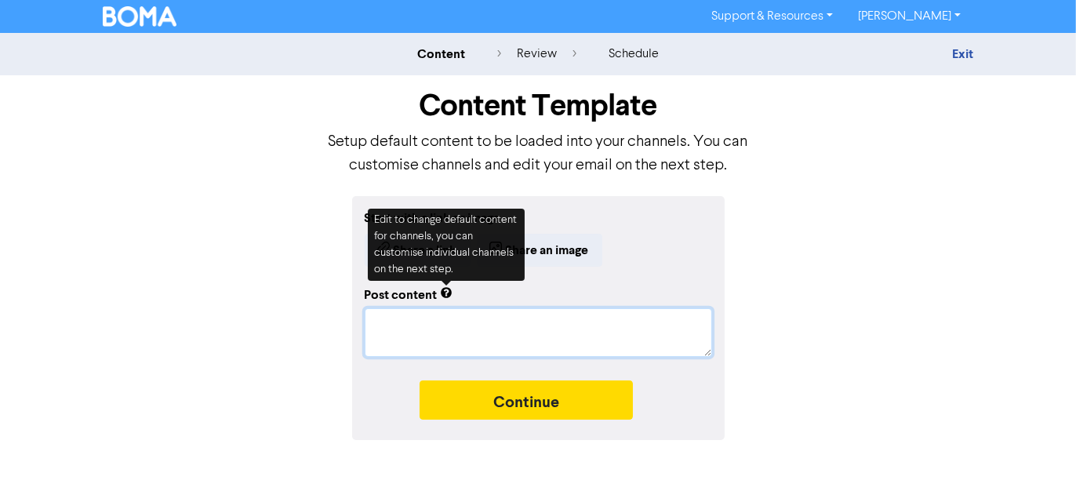
click at [541, 329] on textarea at bounding box center [538, 332] width 347 height 48
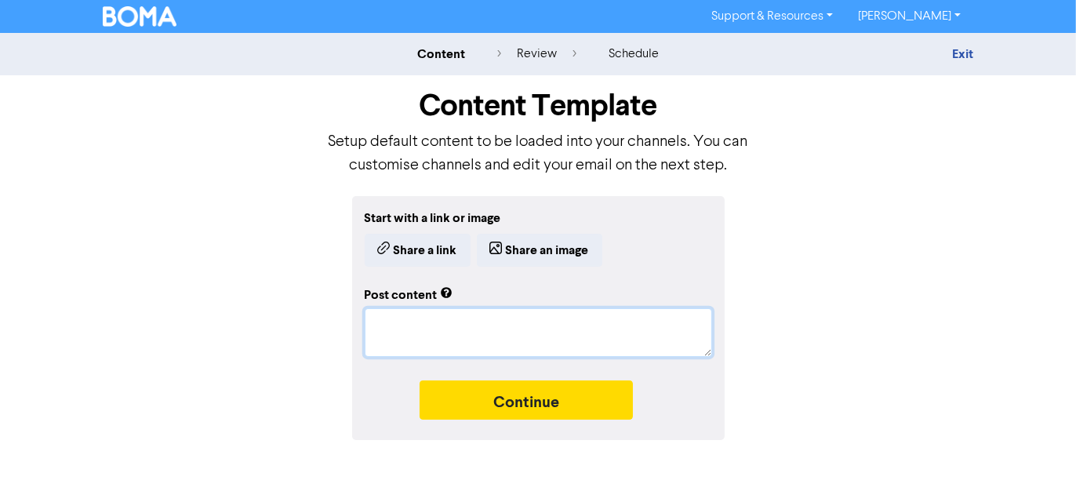
type textarea "x"
type textarea "c"
type textarea "x"
type textarea "co"
type textarea "x"
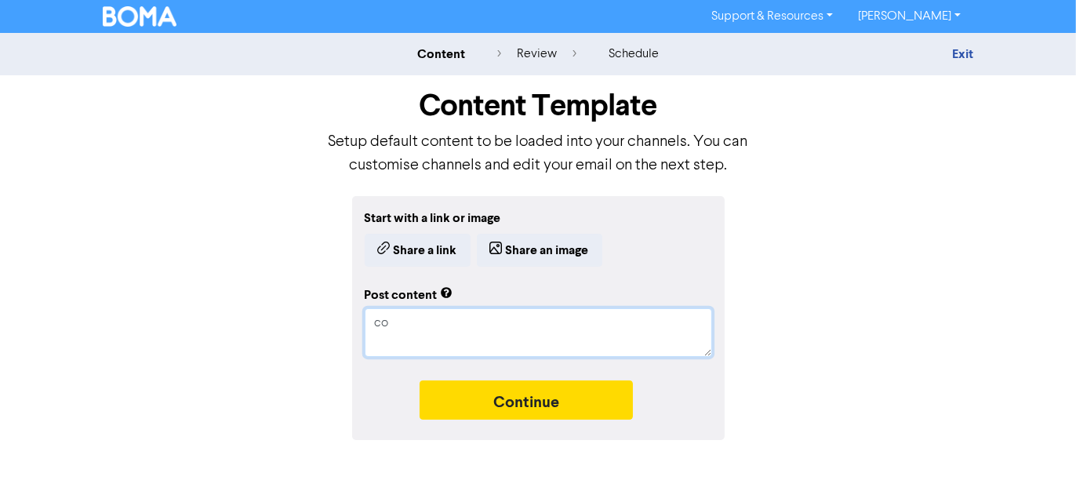
type textarea "com"
type textarea "x"
type textarea "comp"
type textarea "x"
type textarea "compl"
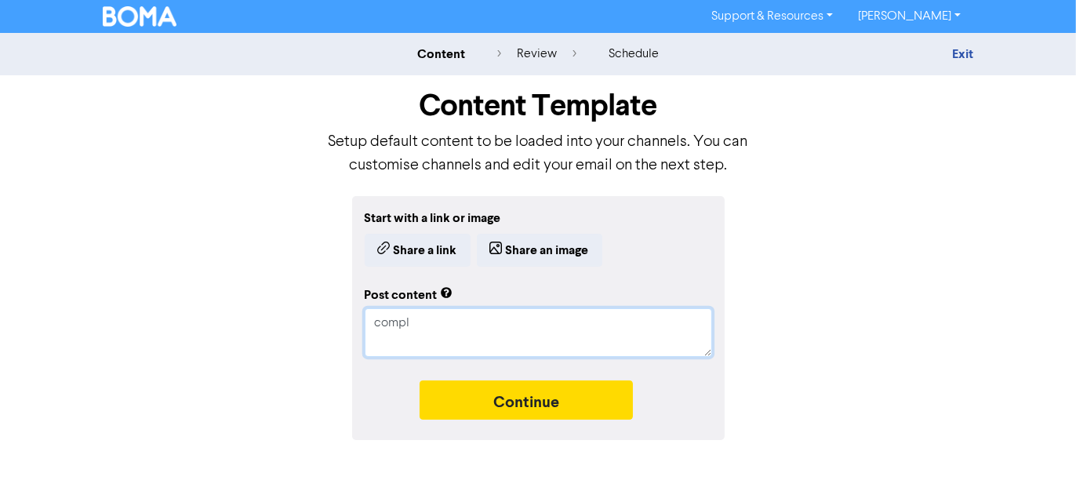
type textarea "x"
type textarea "compli"
type textarea "x"
type textarea "complian"
type textarea "x"
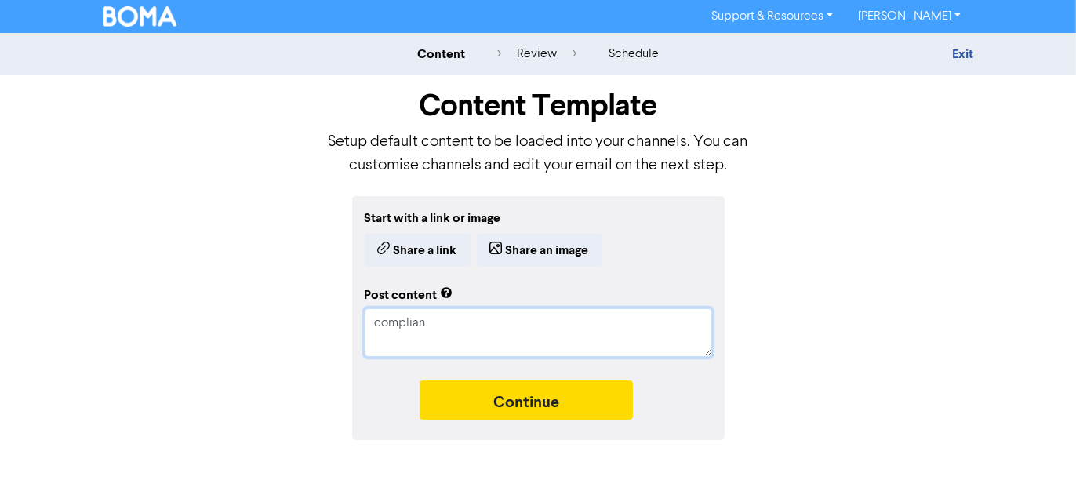
type textarea "complianc"
type textarea "x"
type textarea "compliance"
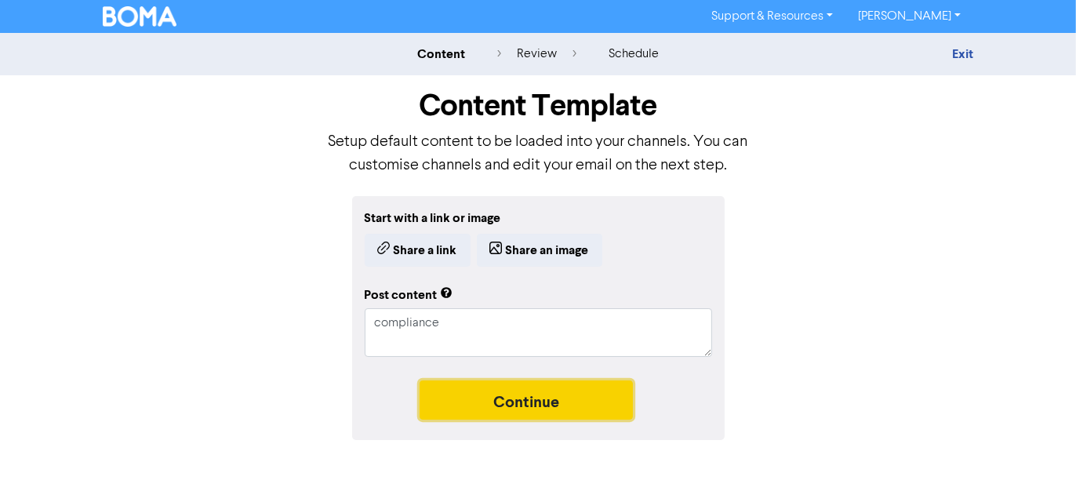
click at [547, 414] on button "Continue" at bounding box center [526, 399] width 213 height 39
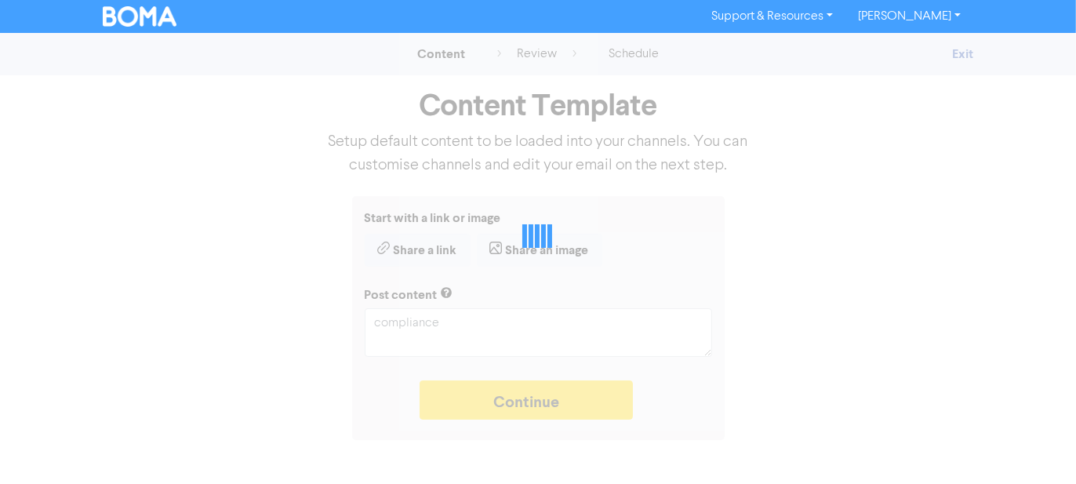
type textarea "x"
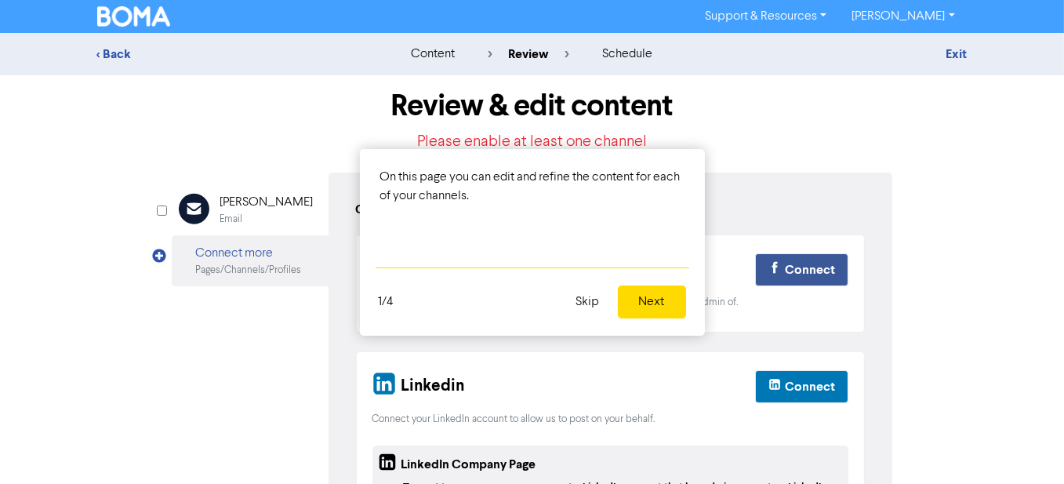
click at [652, 304] on button "Next" at bounding box center [652, 301] width 68 height 33
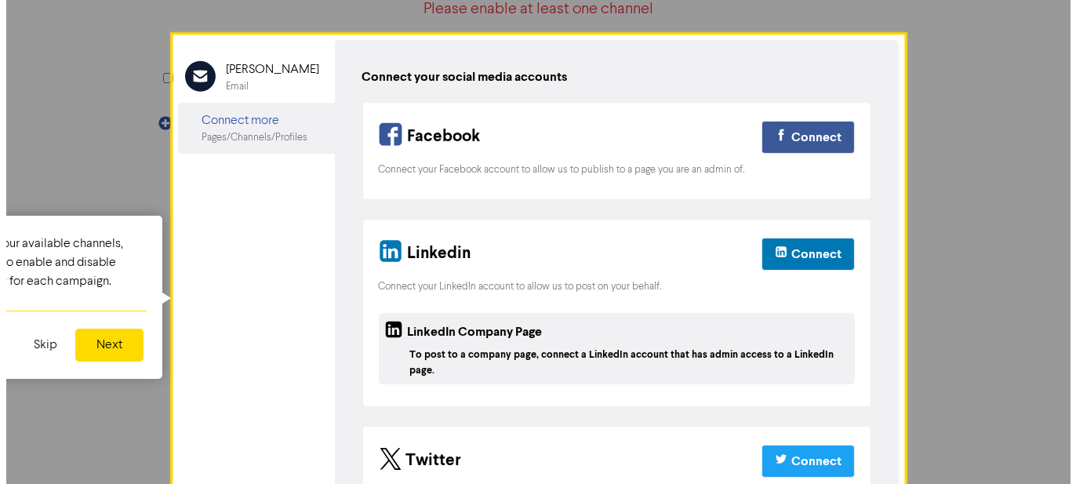
scroll to position [133, 0]
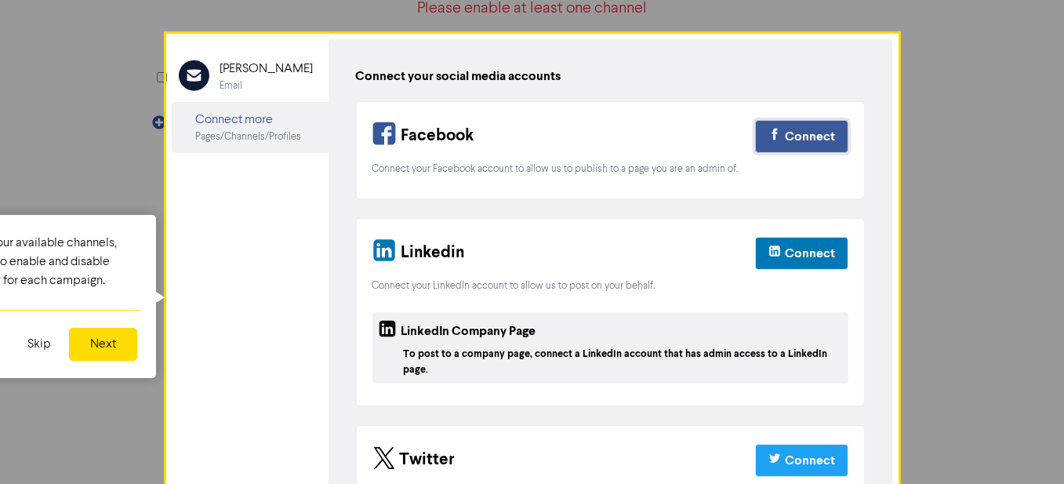
click at [809, 142] on div "Connect" at bounding box center [810, 136] width 50 height 19
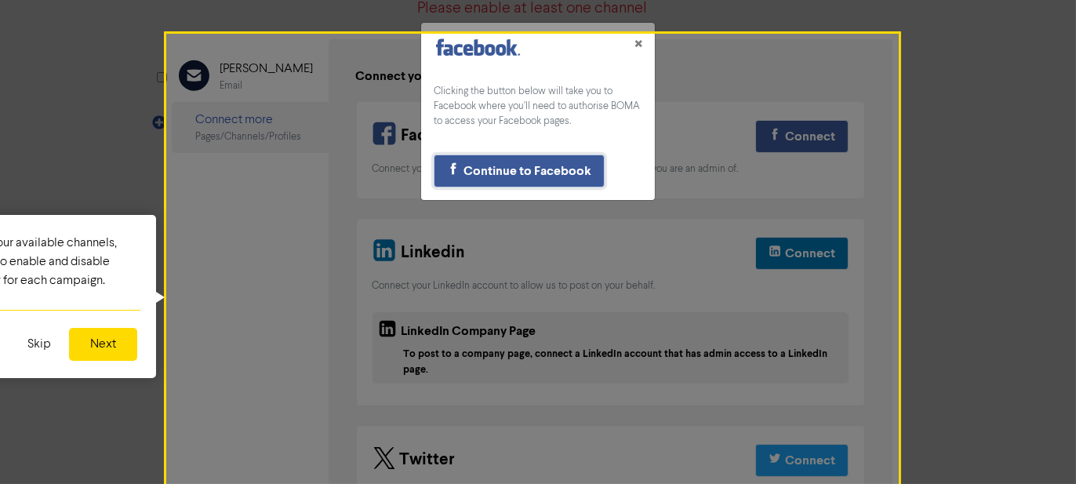
click at [521, 166] on div "Continue to Facebook" at bounding box center [527, 171] width 128 height 19
